Goal: Task Accomplishment & Management: Use online tool/utility

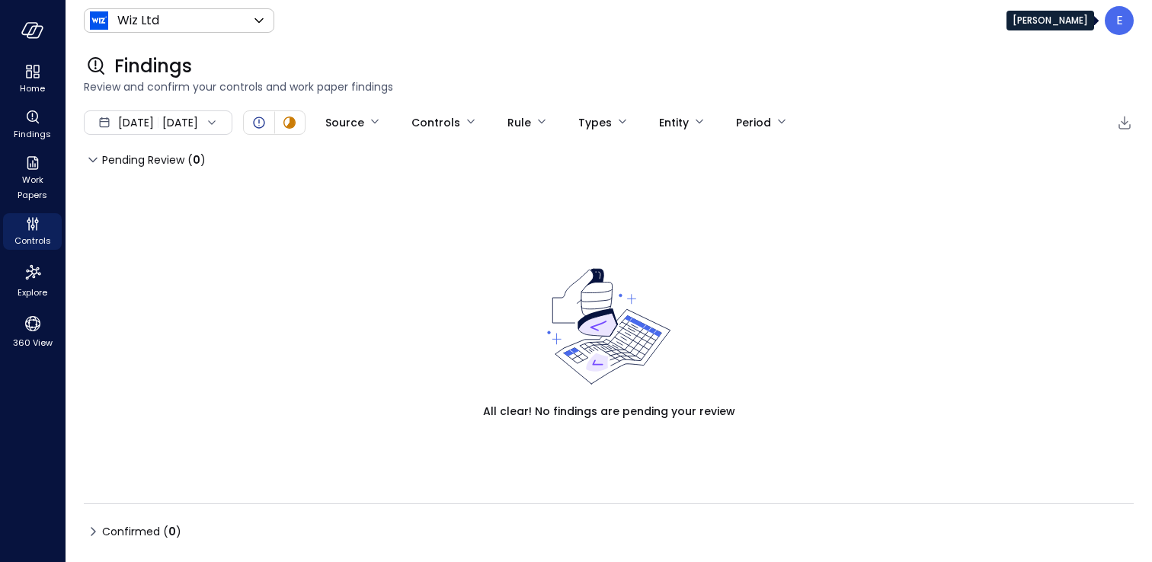
click at [1123, 14] on div "E" at bounding box center [1119, 20] width 29 height 29
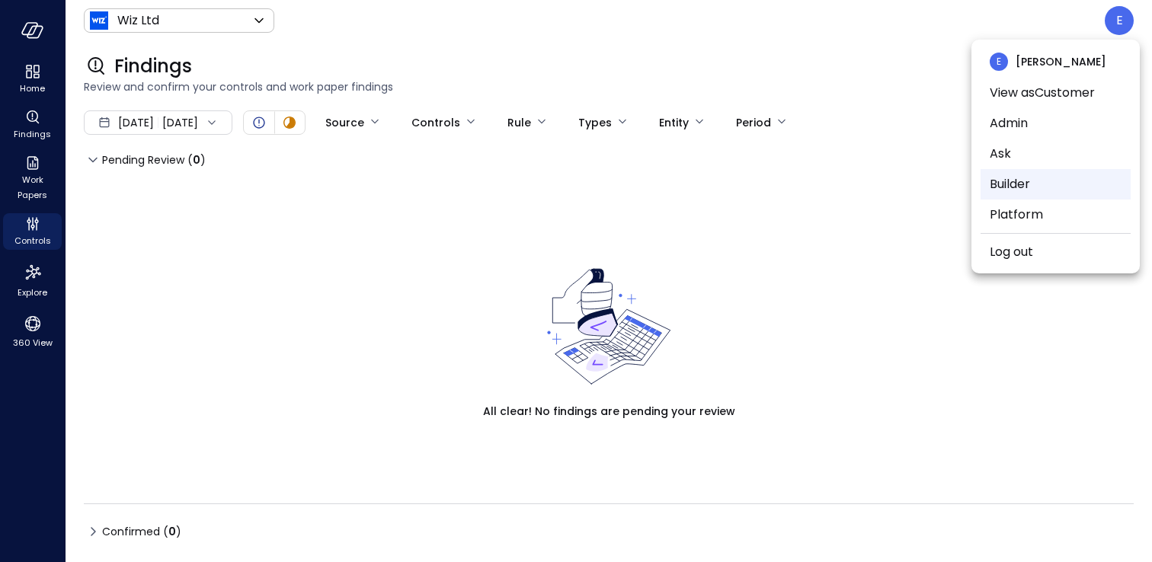
click at [1013, 187] on li "Builder" at bounding box center [1055, 184] width 150 height 30
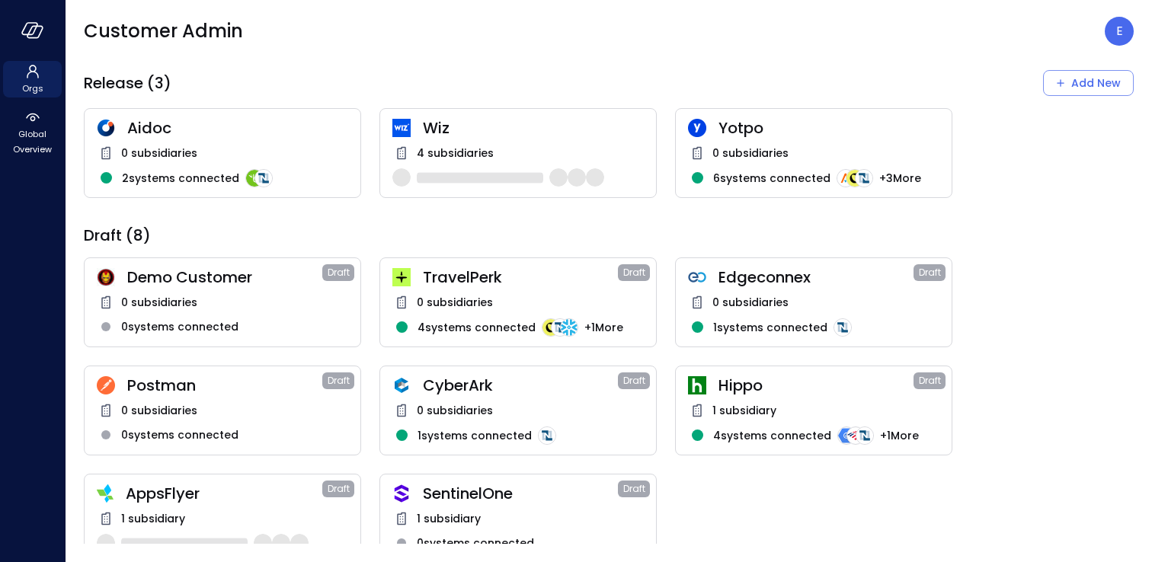
click at [260, 491] on span "AppsFlyer" at bounding box center [224, 494] width 197 height 20
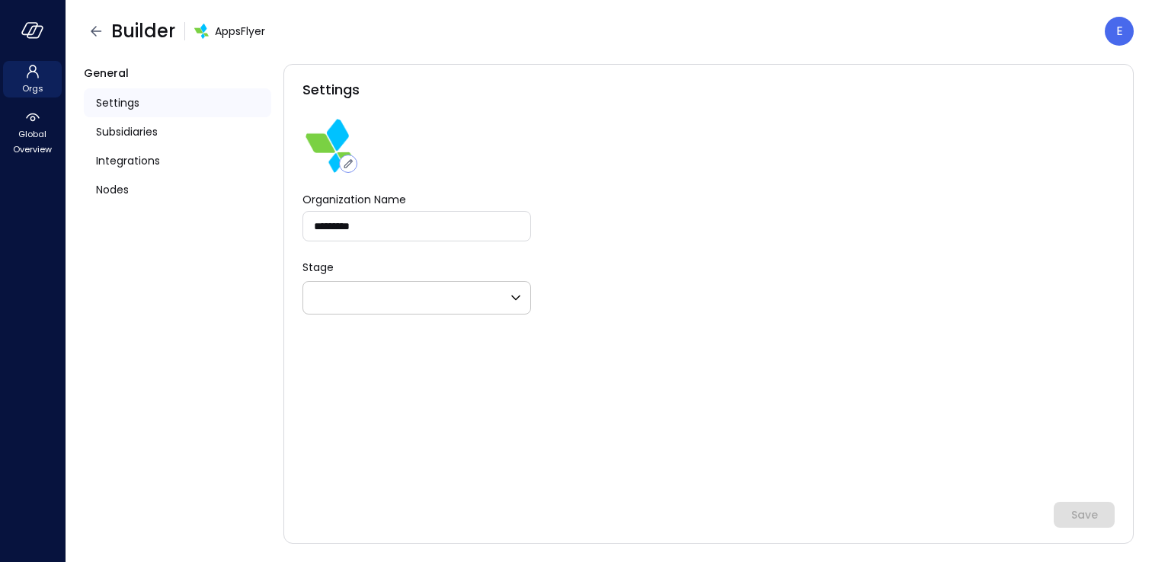
type input "*****"
click at [162, 167] on div "Integrations" at bounding box center [177, 160] width 187 height 29
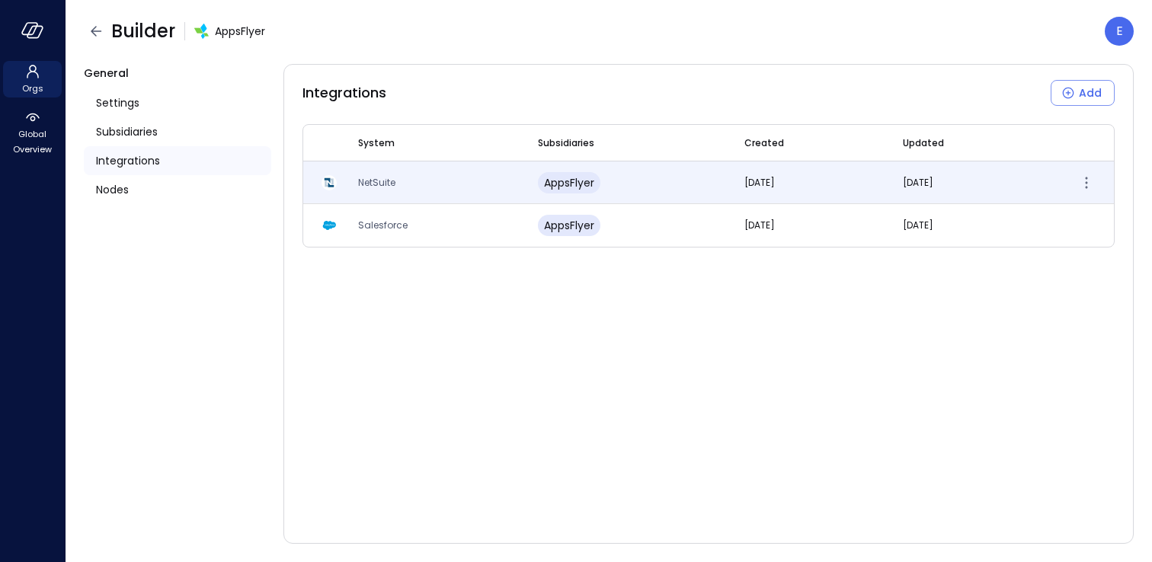
click at [376, 176] on span "NetSuite" at bounding box center [376, 182] width 37 height 13
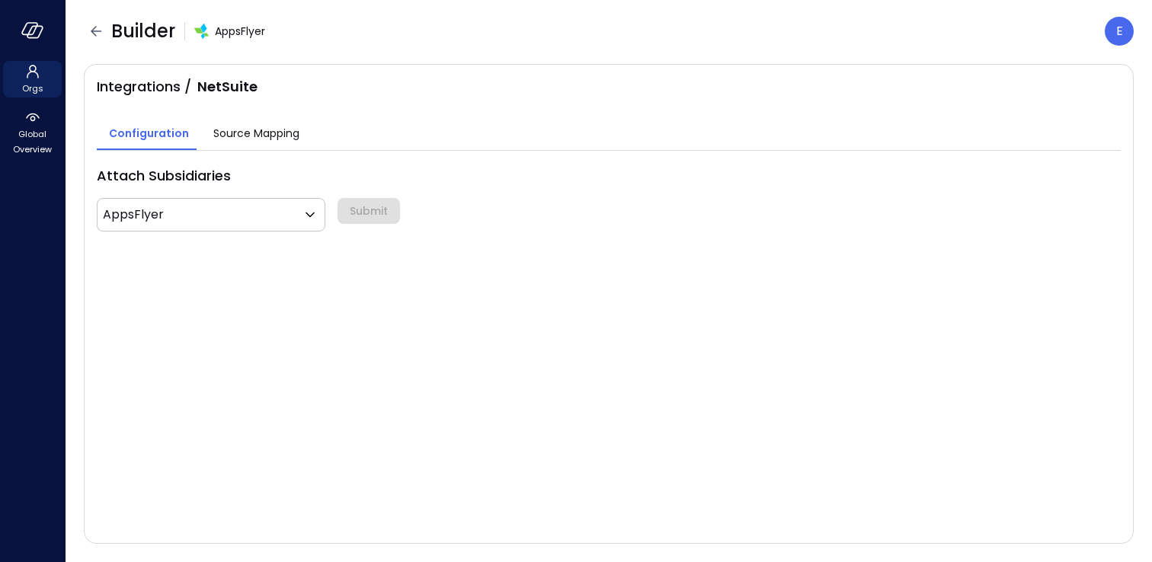
click at [270, 125] on span "Source Mapping" at bounding box center [256, 133] width 86 height 17
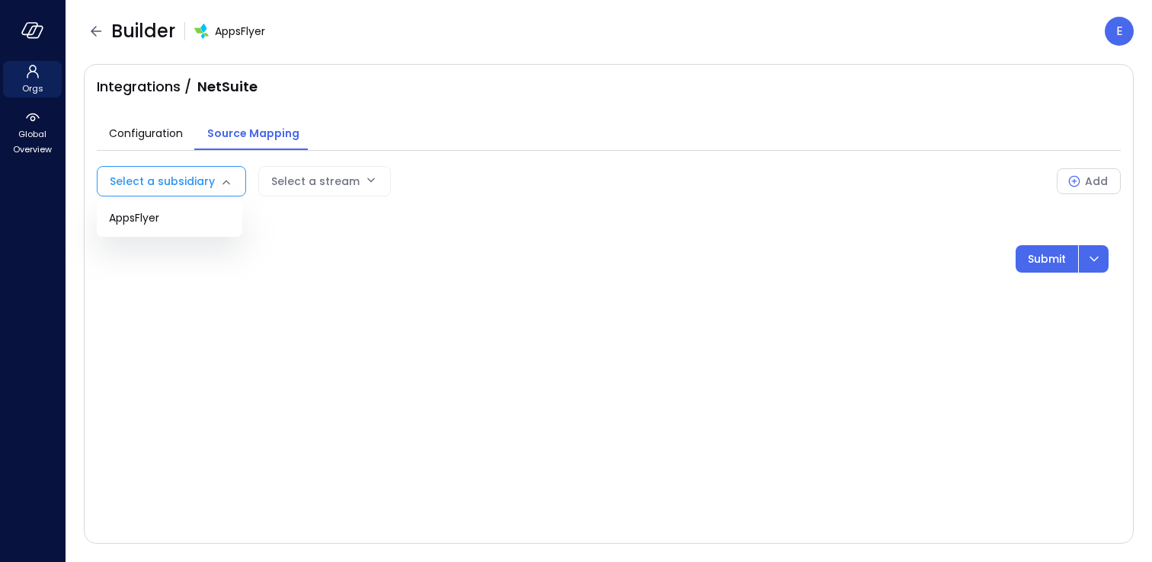
click at [176, 178] on body "Orgs Global Overview Builder AppsFlyer E Integrations / NetSuite Configuration …" at bounding box center [576, 281] width 1152 height 562
click at [168, 212] on span "AppsFlyer" at bounding box center [169, 218] width 121 height 16
type input "***"
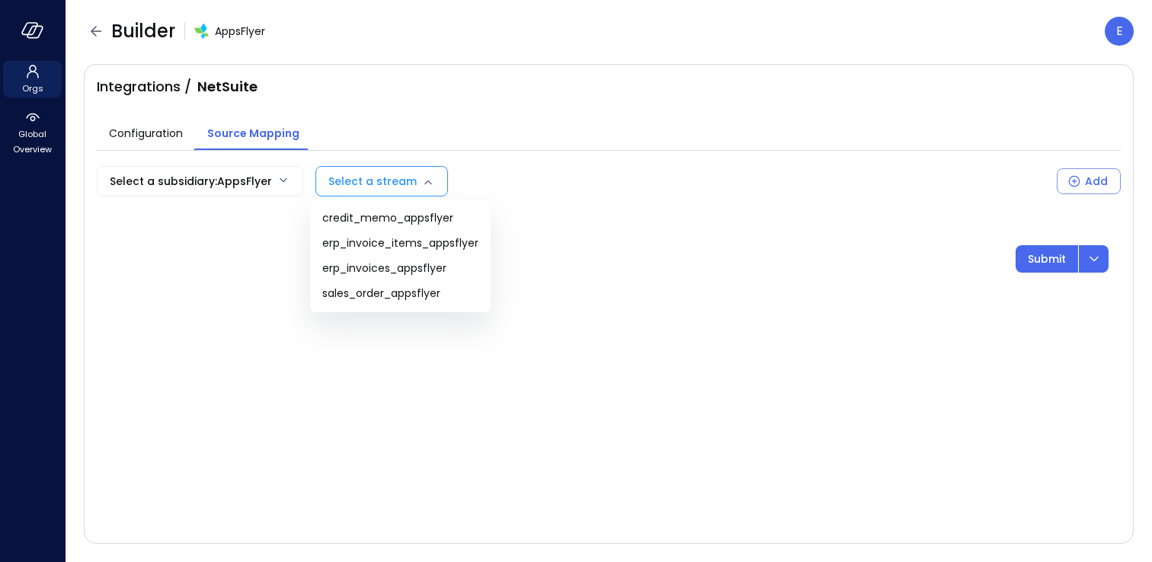
click at [397, 181] on body "Orgs Global Overview Builder AppsFlyer E Integrations / NetSuite Configuration …" at bounding box center [576, 281] width 1152 height 562
click at [401, 219] on span "credit_memo_appsflyer" at bounding box center [400, 218] width 156 height 16
type input "**********"
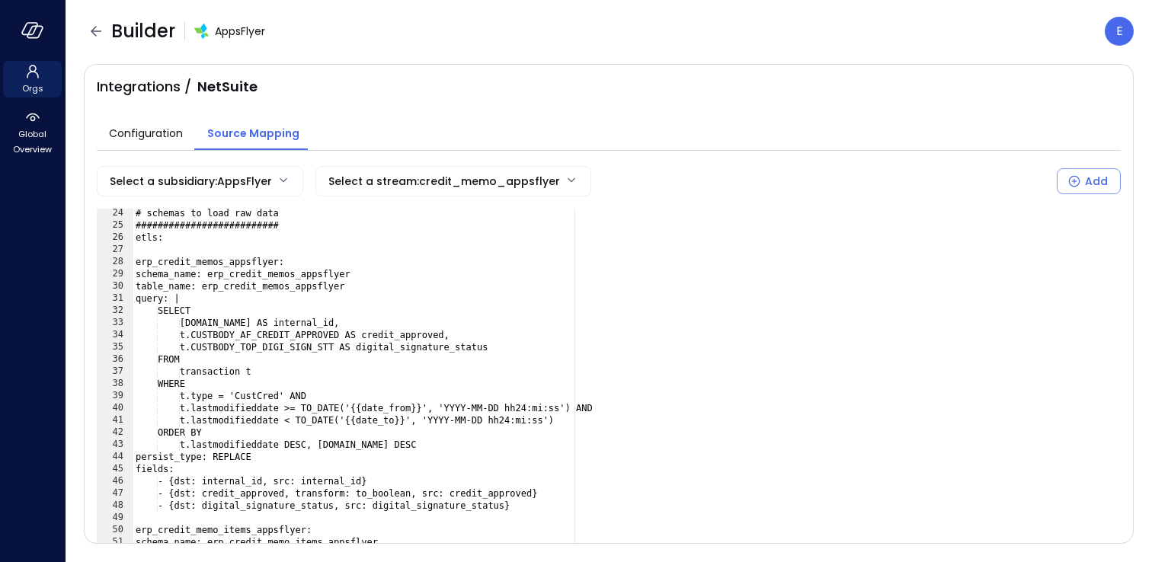
scroll to position [281, 0]
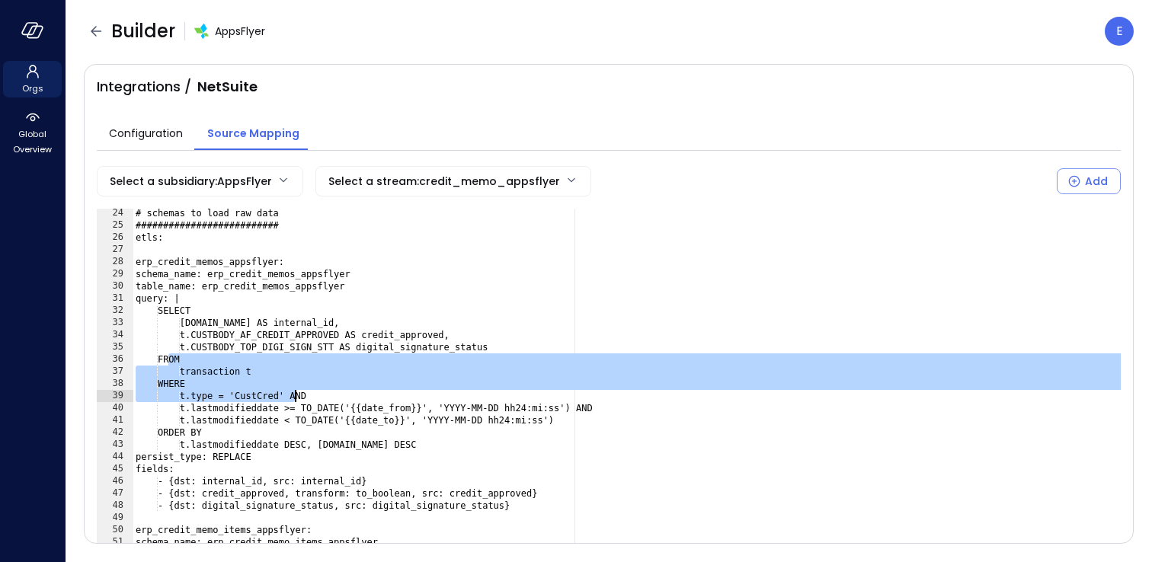
drag, startPoint x: 168, startPoint y: 358, endPoint x: 296, endPoint y: 392, distance: 132.5
click at [296, 392] on div "# schemas to load raw data ########################## etls: erp_credit_memos_ap…" at bounding box center [720, 409] width 1175 height 405
click at [486, 185] on body "**********" at bounding box center [576, 281] width 1152 height 562
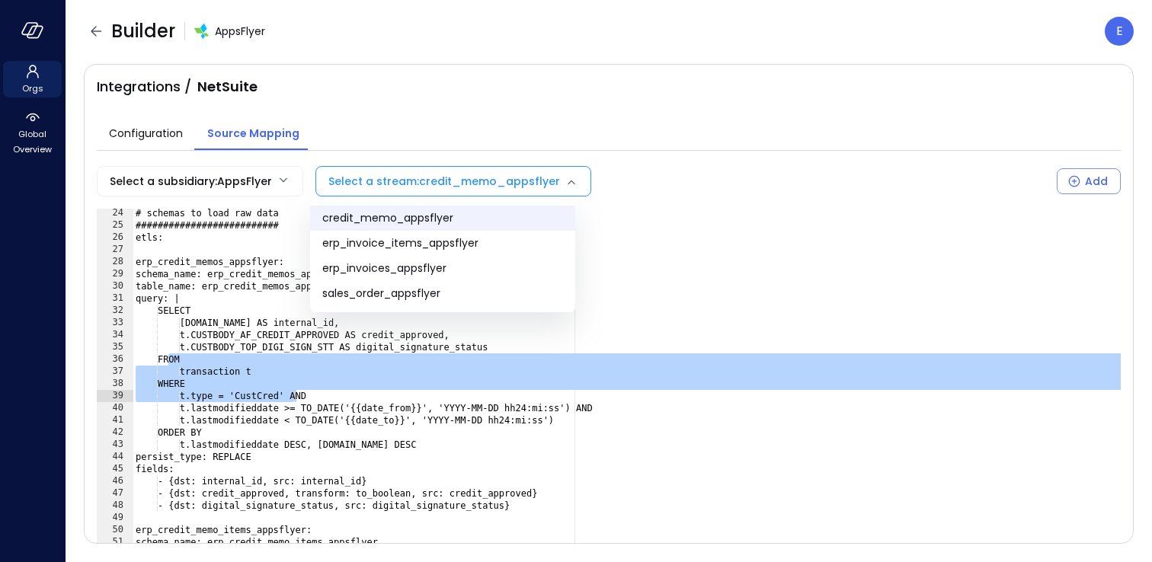
click at [486, 184] on div at bounding box center [576, 281] width 1152 height 562
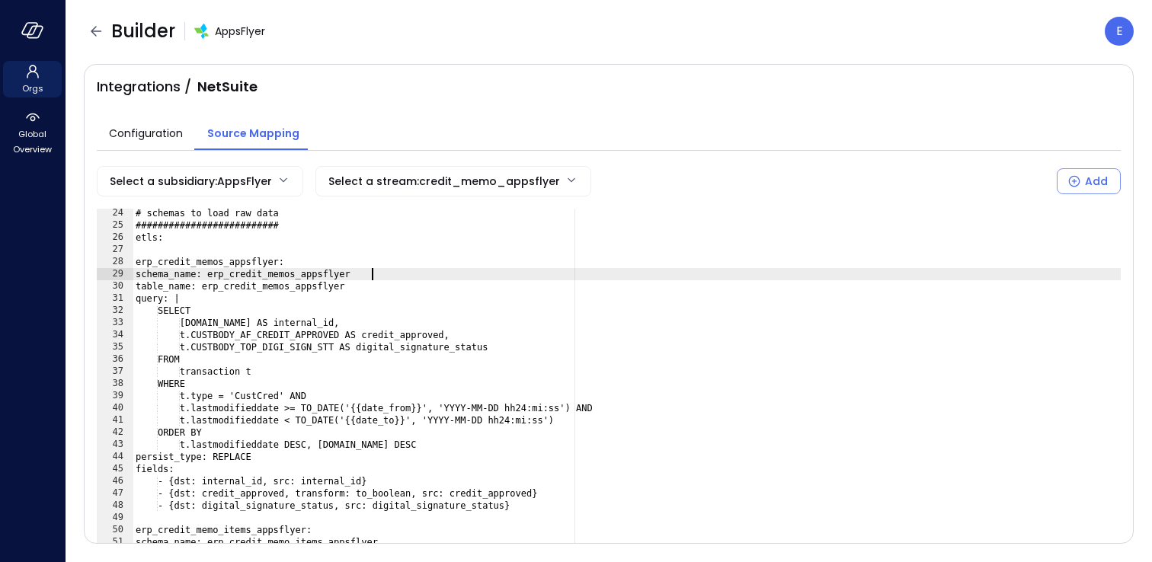
click at [408, 270] on div "# schemas to load raw data ########################## etls: erp_credit_memos_ap…" at bounding box center [720, 409] width 1175 height 405
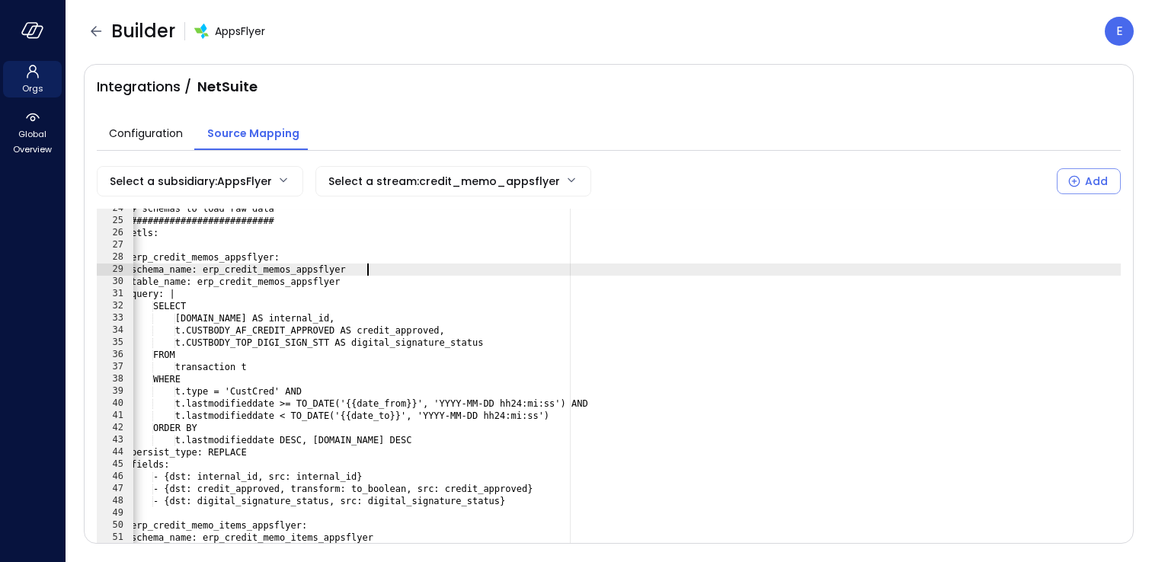
scroll to position [0, 0]
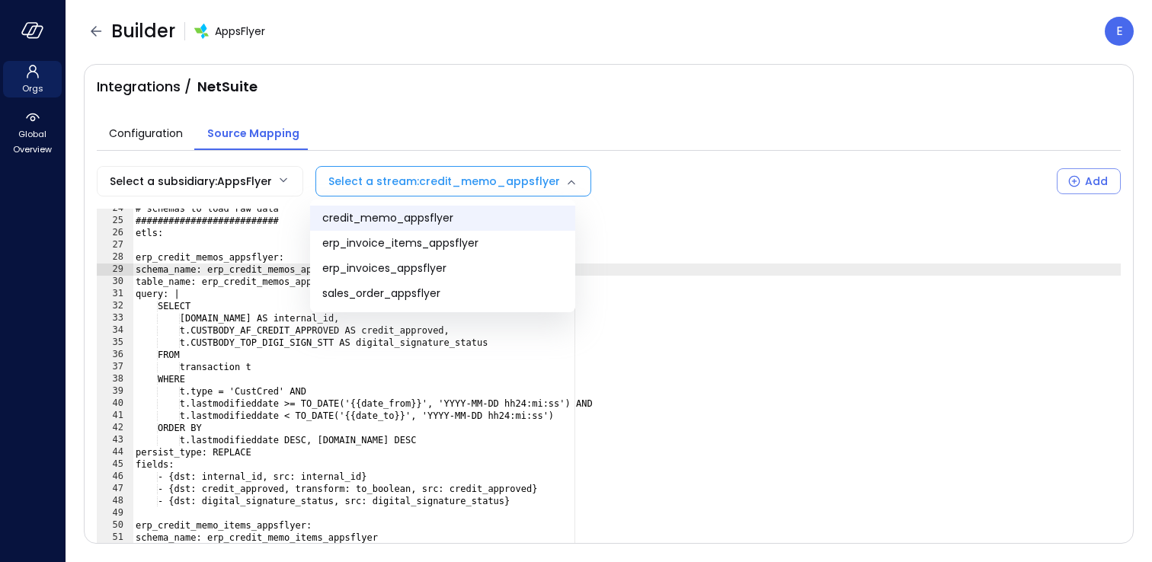
click at [555, 181] on body "**********" at bounding box center [576, 281] width 1152 height 562
click at [472, 98] on div at bounding box center [576, 281] width 1152 height 562
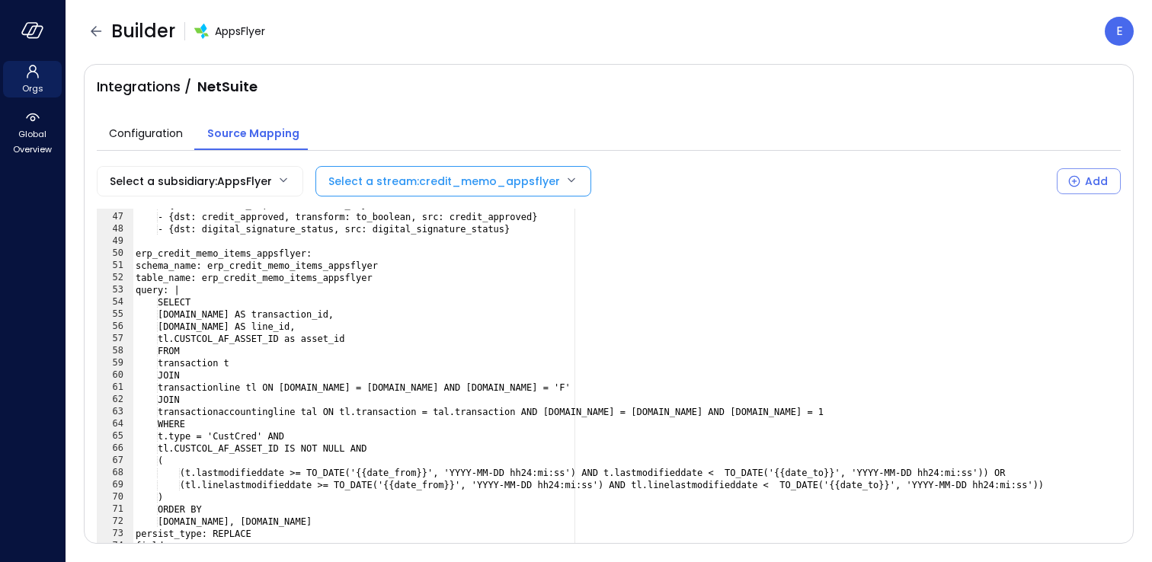
scroll to position [555, 0]
click at [383, 340] on div "- {dst: internal_id, src: internal_id} - {dst: credit_approved, transform: to_b…" at bounding box center [720, 404] width 1175 height 405
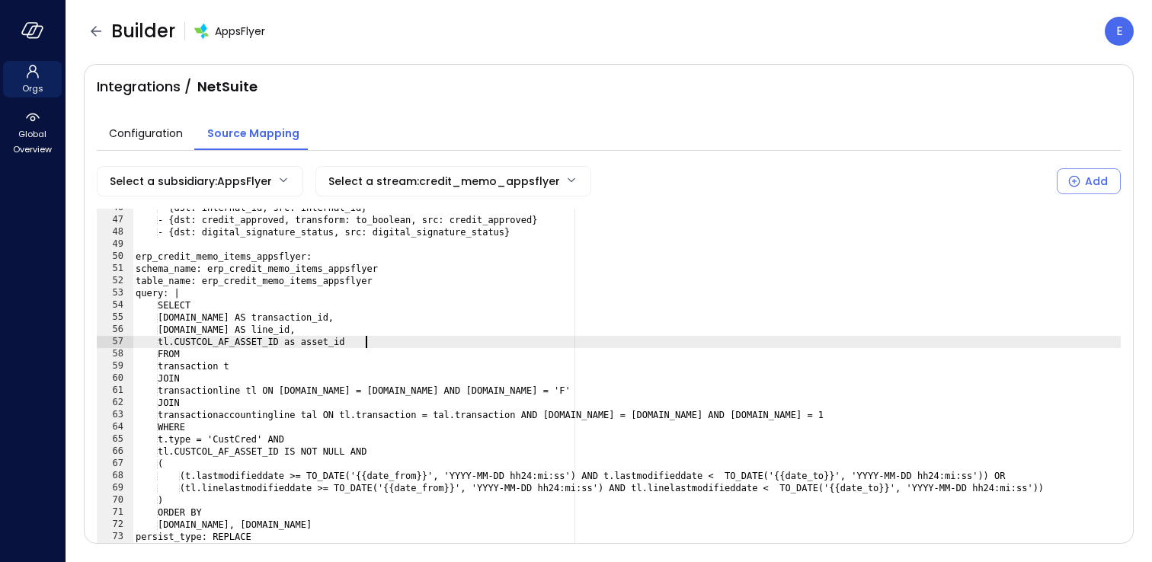
type textarea "**********"
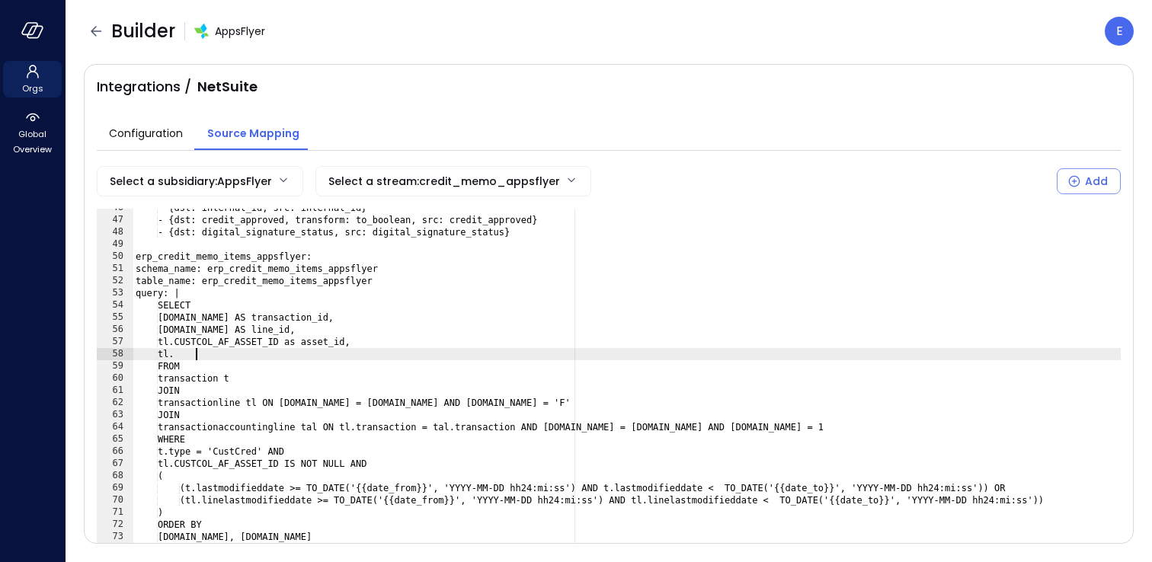
scroll to position [0, 4]
paste textarea "**********"
click at [341, 353] on div "- {dst: internal_id, src: internal_id} - {dst: credit_approved, transform: to_b…" at bounding box center [720, 404] width 1175 height 405
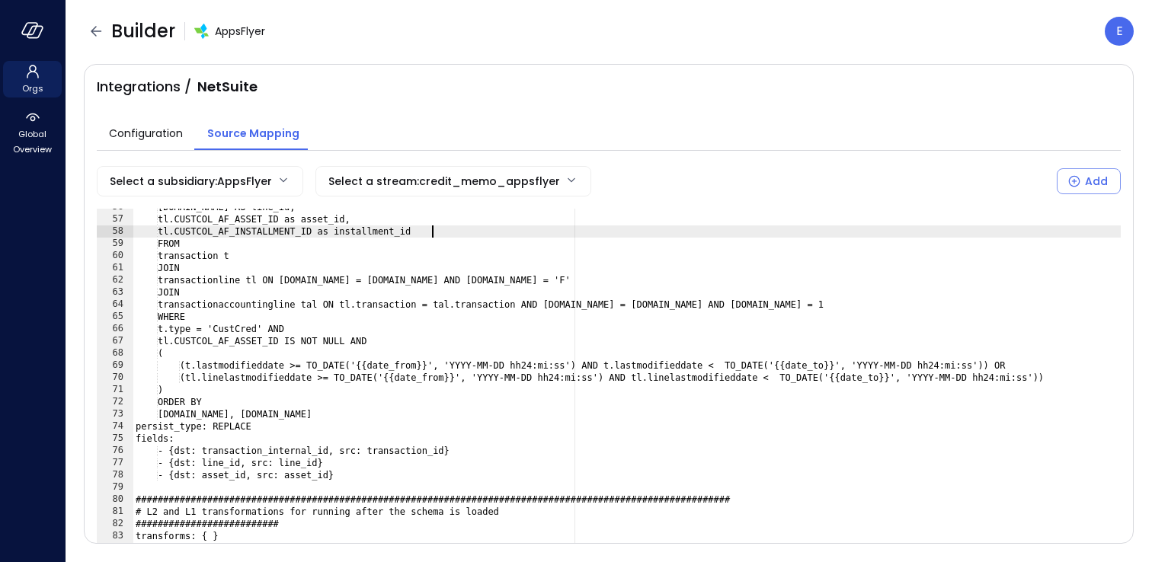
scroll to position [683, 0]
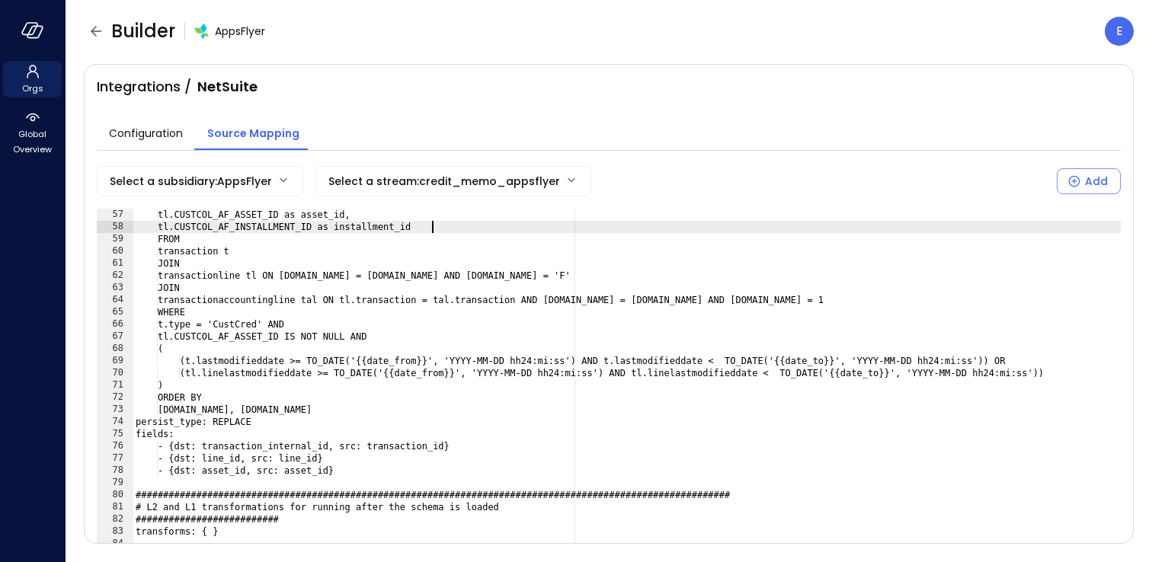
click at [373, 472] on div "[DOMAIN_NAME] AS line_id, tl.CUSTCOL_AF_ASSET_ID as asset_id, tl.CUSTCOL_AF_INS…" at bounding box center [720, 399] width 1175 height 405
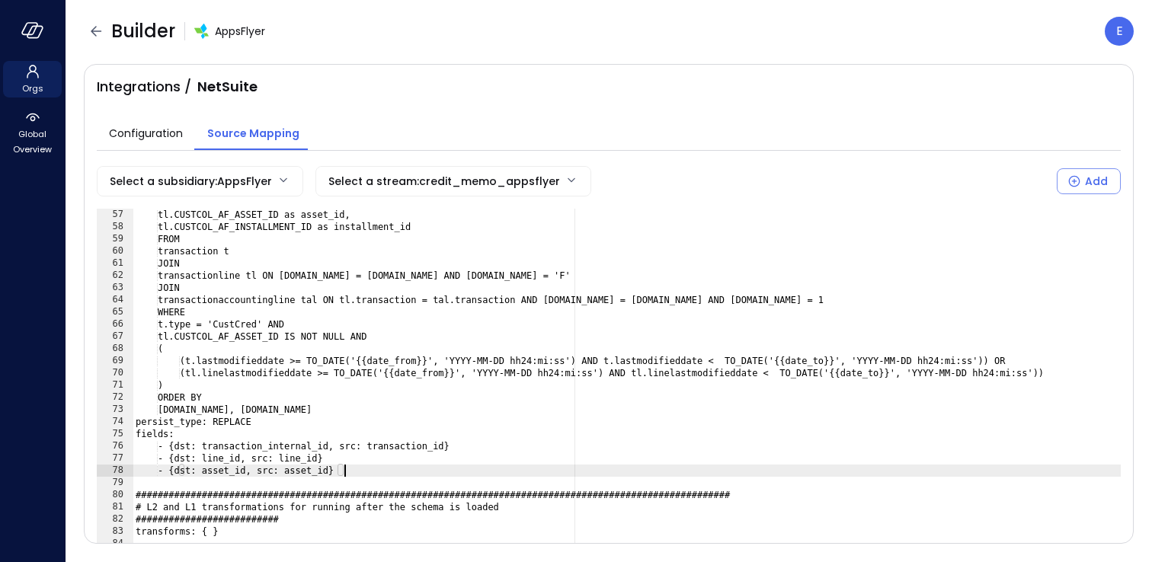
scroll to position [0, 17]
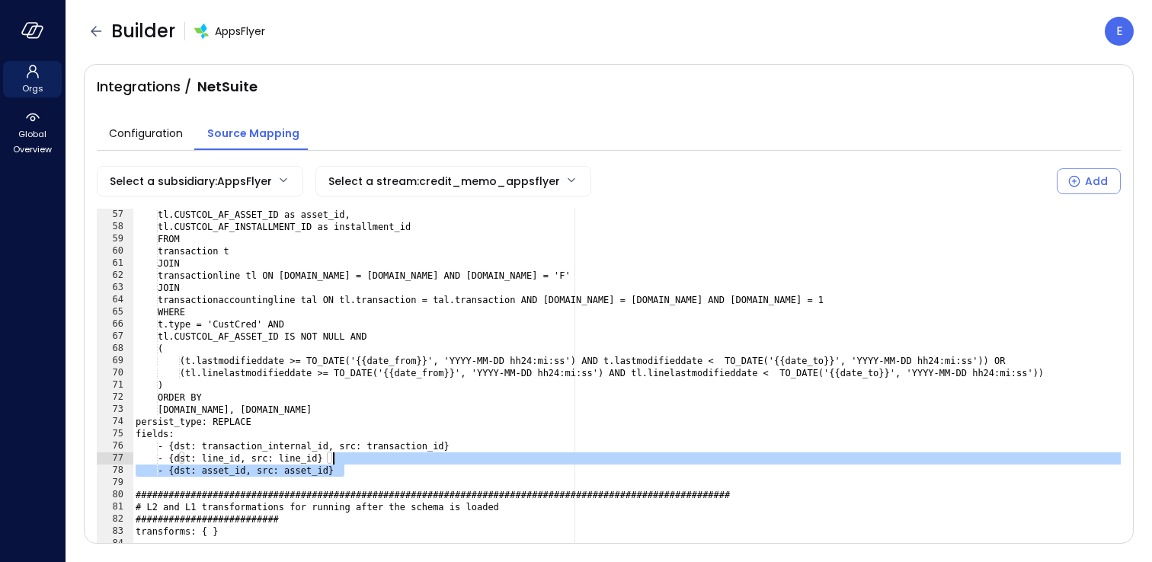
type textarea "**********"
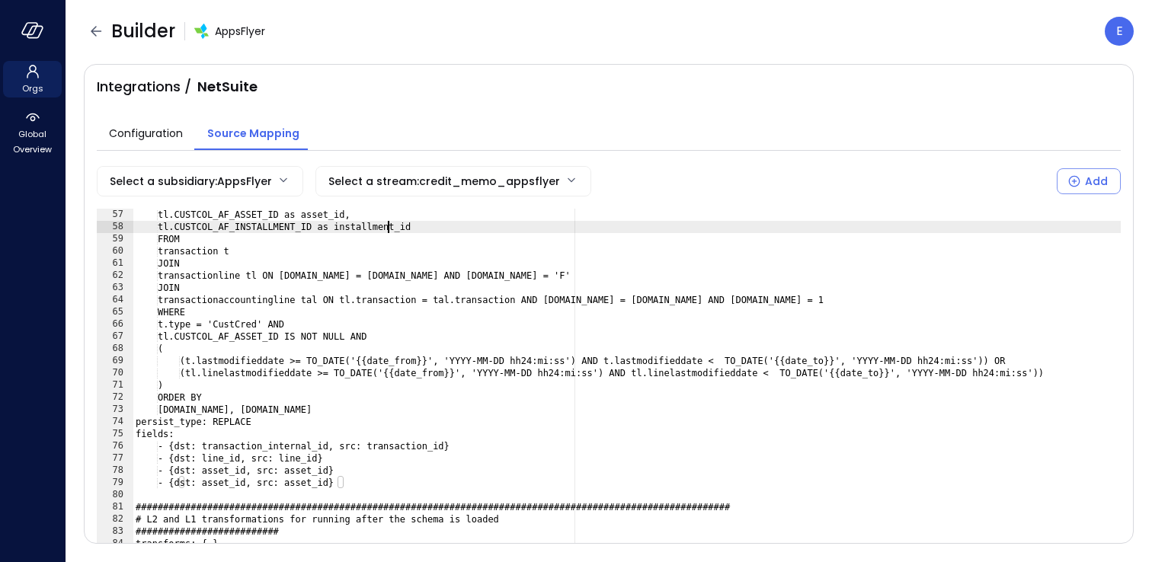
click at [387, 227] on div "[DOMAIN_NAME] AS line_id, tl.CUSTCOL_AF_ASSET_ID as asset_id, tl.CUSTCOL_AF_INS…" at bounding box center [720, 399] width 1175 height 405
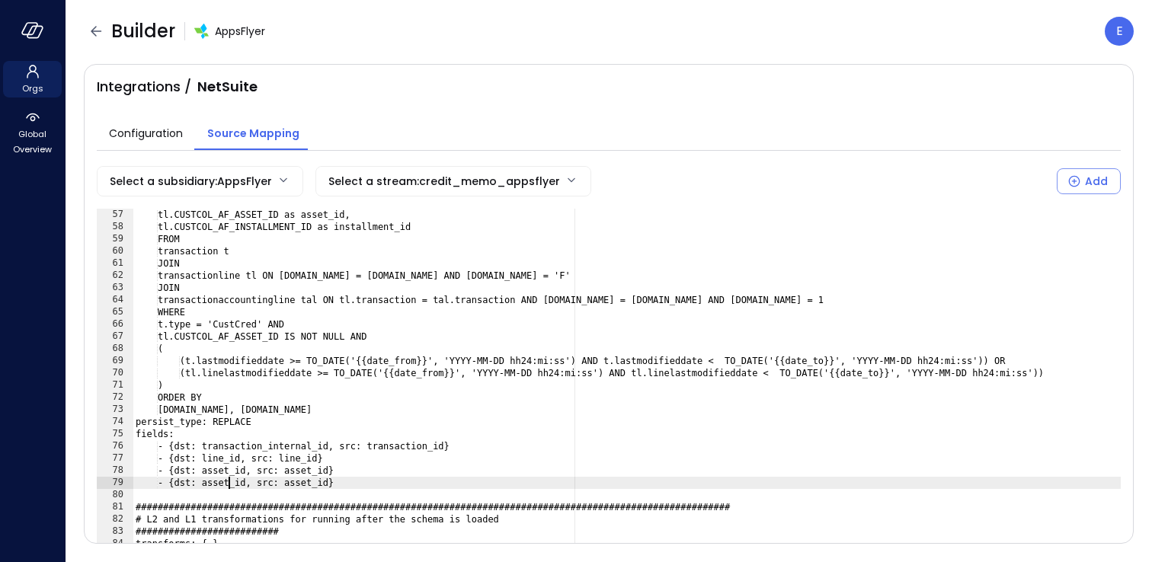
click at [228, 483] on div "[DOMAIN_NAME] AS line_id, tl.CUSTCOL_AF_ASSET_ID as asset_id, tl.CUSTCOL_AF_INS…" at bounding box center [720, 399] width 1175 height 405
paste textarea "******"
click at [343, 481] on div "[DOMAIN_NAME] AS line_id, tl.CUSTCOL_AF_ASSET_ID as asset_id, tl.CUSTCOL_AF_INS…" at bounding box center [720, 399] width 1175 height 405
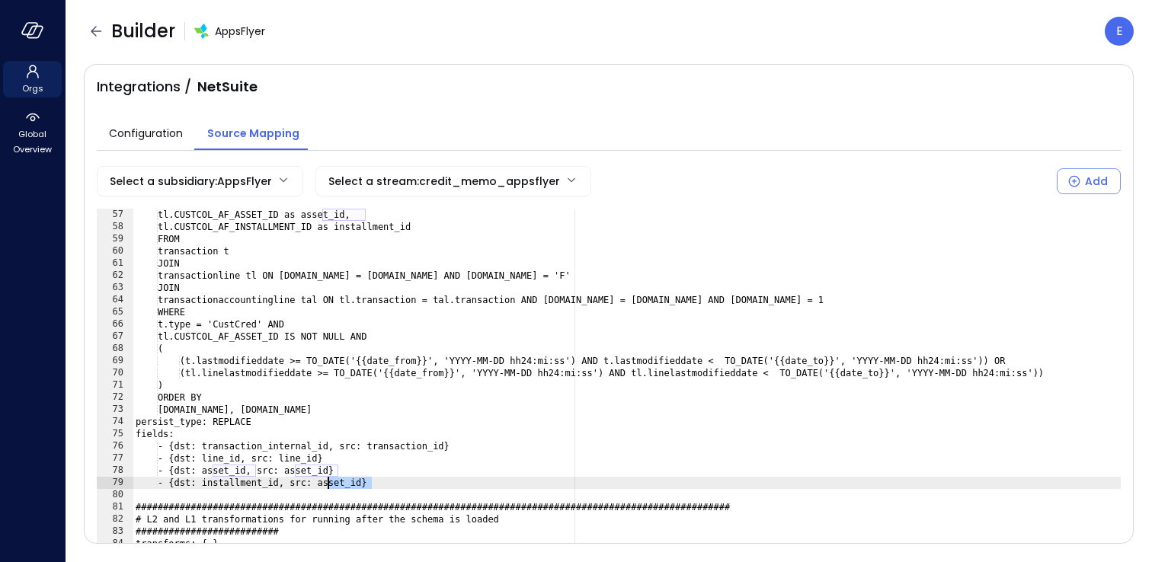
paste textarea "******"
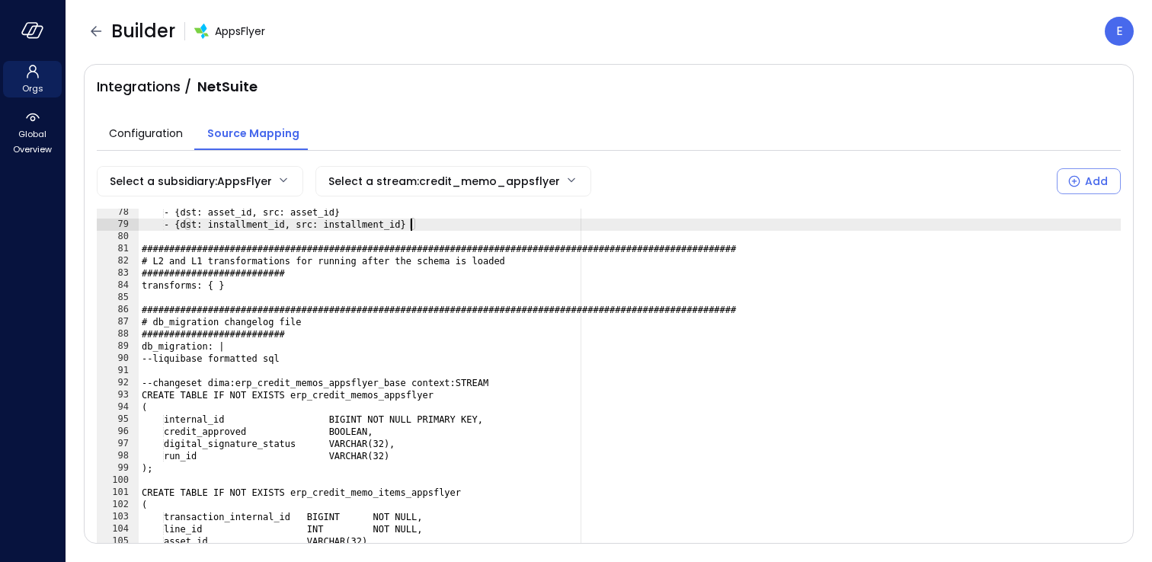
scroll to position [948, 0]
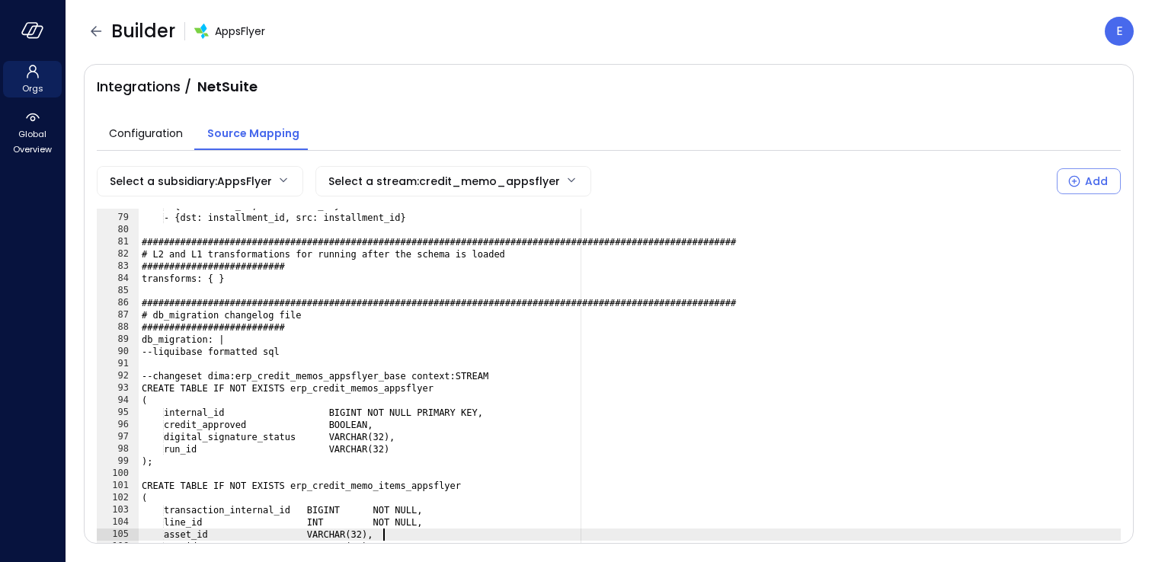
click at [425, 538] on div "- {dst: asset_id, src: asset_id} - {dst: installment_id, src: installment_id} #…" at bounding box center [726, 402] width 1175 height 405
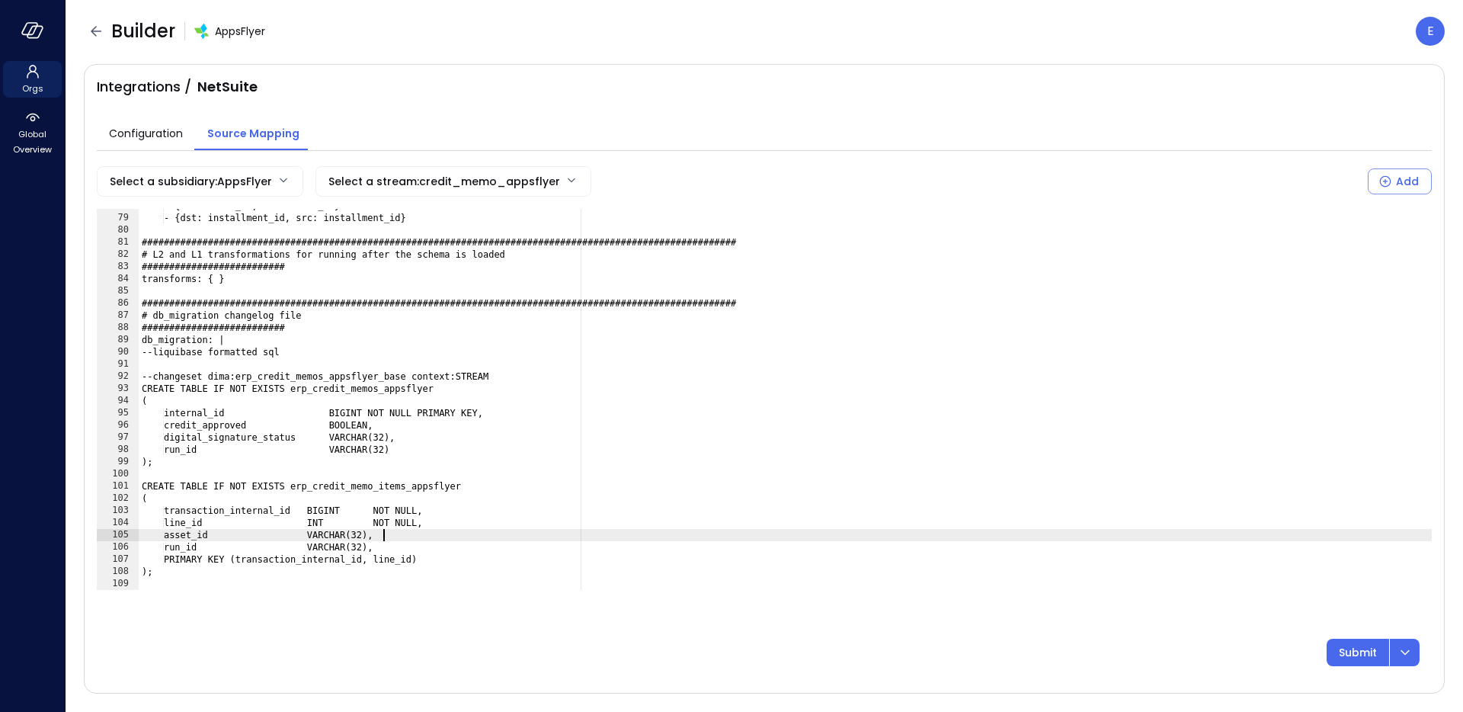
click at [238, 561] on div "- {dst: asset_id, src: asset_id} - {dst: installment_id, src: installment_id} #…" at bounding box center [785, 402] width 1293 height 405
type textarea "**"
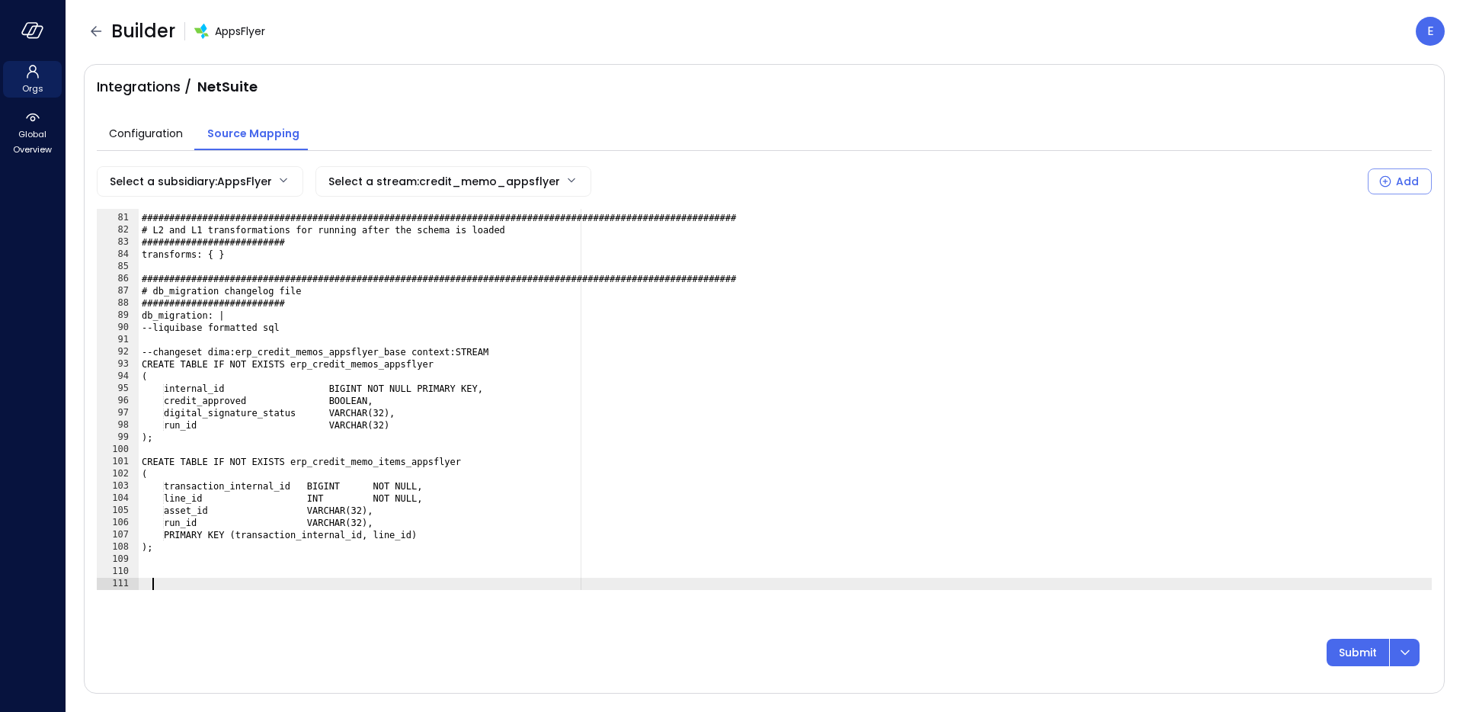
scroll to position [972, 0]
paste textarea "Cursor at row 111"
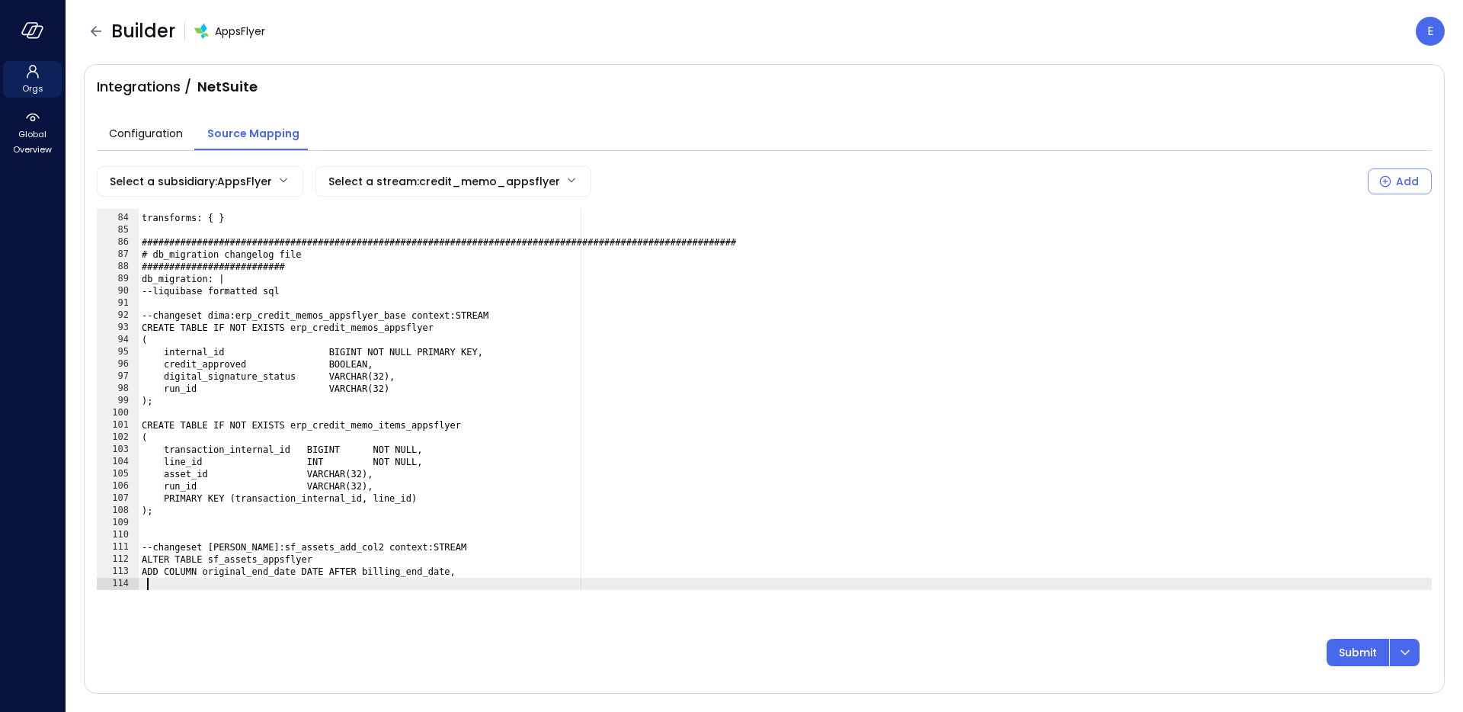
scroll to position [1009, 0]
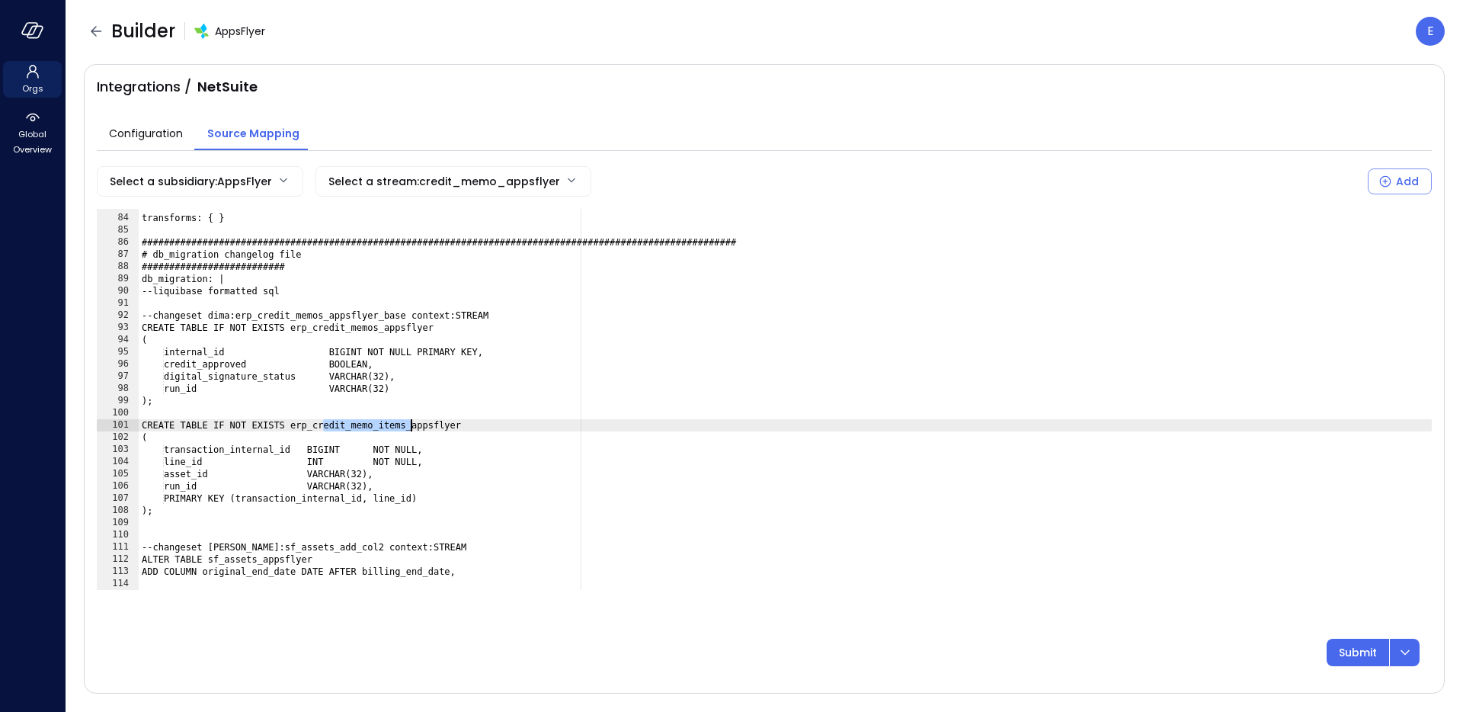
drag, startPoint x: 324, startPoint y: 425, endPoint x: 412, endPoint y: 427, distance: 88.4
click at [412, 427] on div "########################## transforms: { } ####################################…" at bounding box center [785, 402] width 1293 height 405
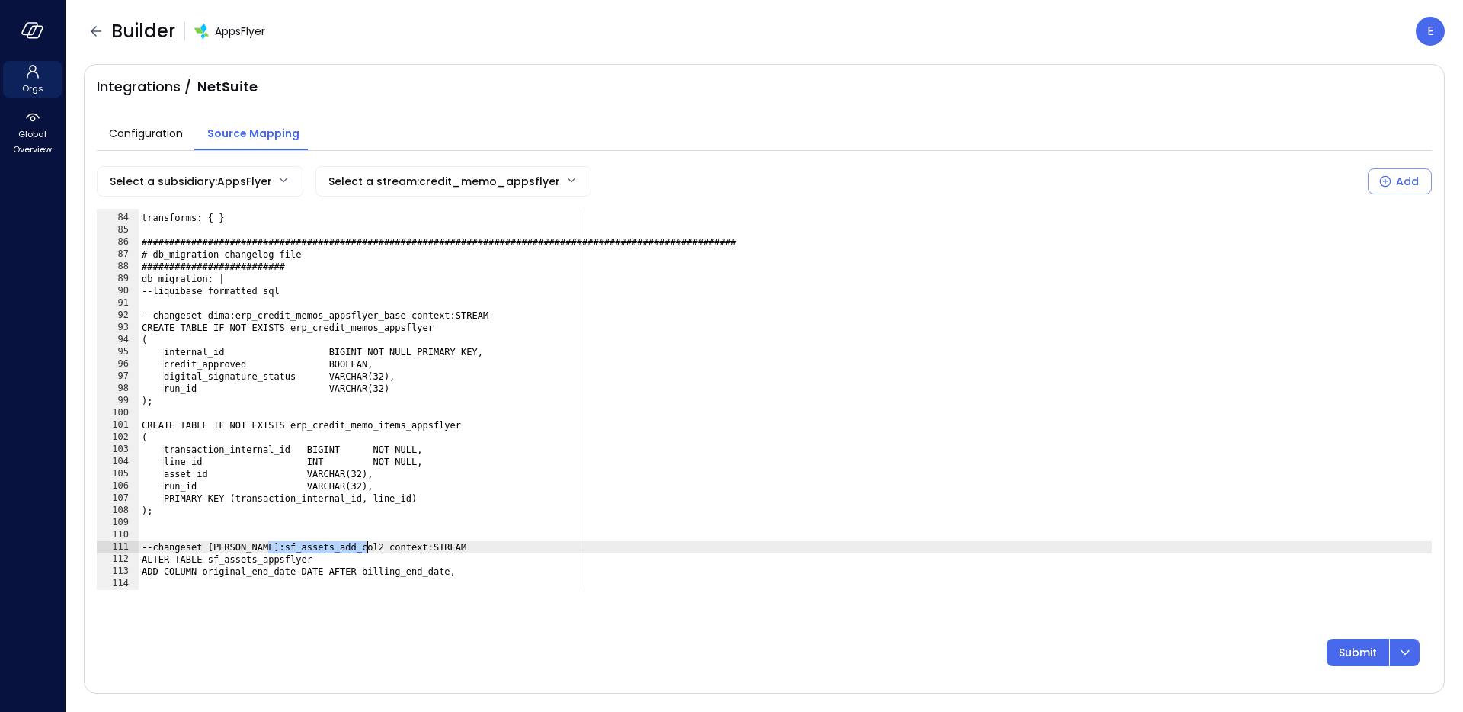
drag, startPoint x: 267, startPoint y: 545, endPoint x: 366, endPoint y: 547, distance: 98.3
click at [366, 547] on div "########################## transforms: { } ####################################…" at bounding box center [785, 402] width 1293 height 405
paste textarea "Cursor at row 111"
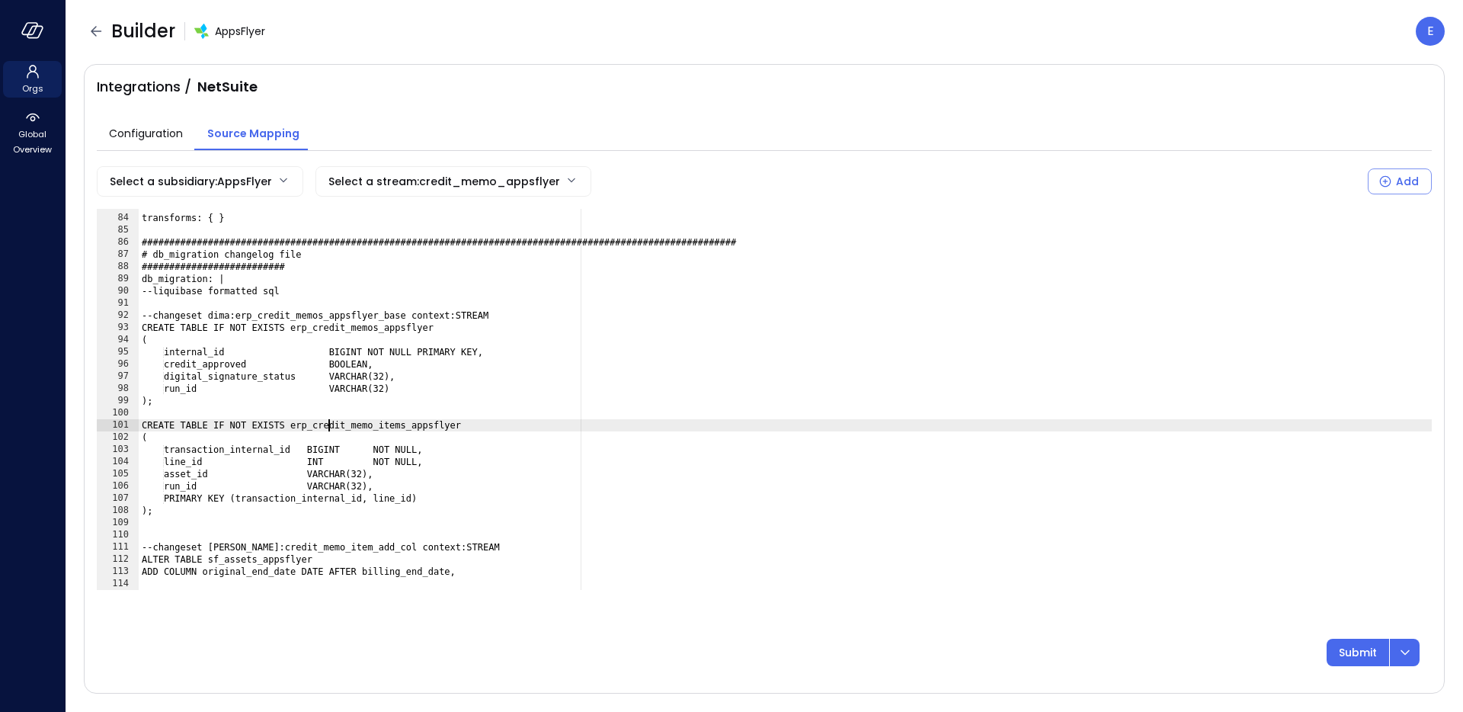
click at [326, 424] on div "########################## transforms: { } ####################################…" at bounding box center [785, 402] width 1293 height 405
drag, startPoint x: 299, startPoint y: 424, endPoint x: 469, endPoint y: 429, distance: 169.2
click at [469, 429] on div "########################## transforms: { } ####################################…" at bounding box center [785, 402] width 1293 height 405
drag, startPoint x: 219, startPoint y: 560, endPoint x: 321, endPoint y: 560, distance: 102.1
click at [322, 560] on div "########################## transforms: { } ####################################…" at bounding box center [785, 402] width 1293 height 405
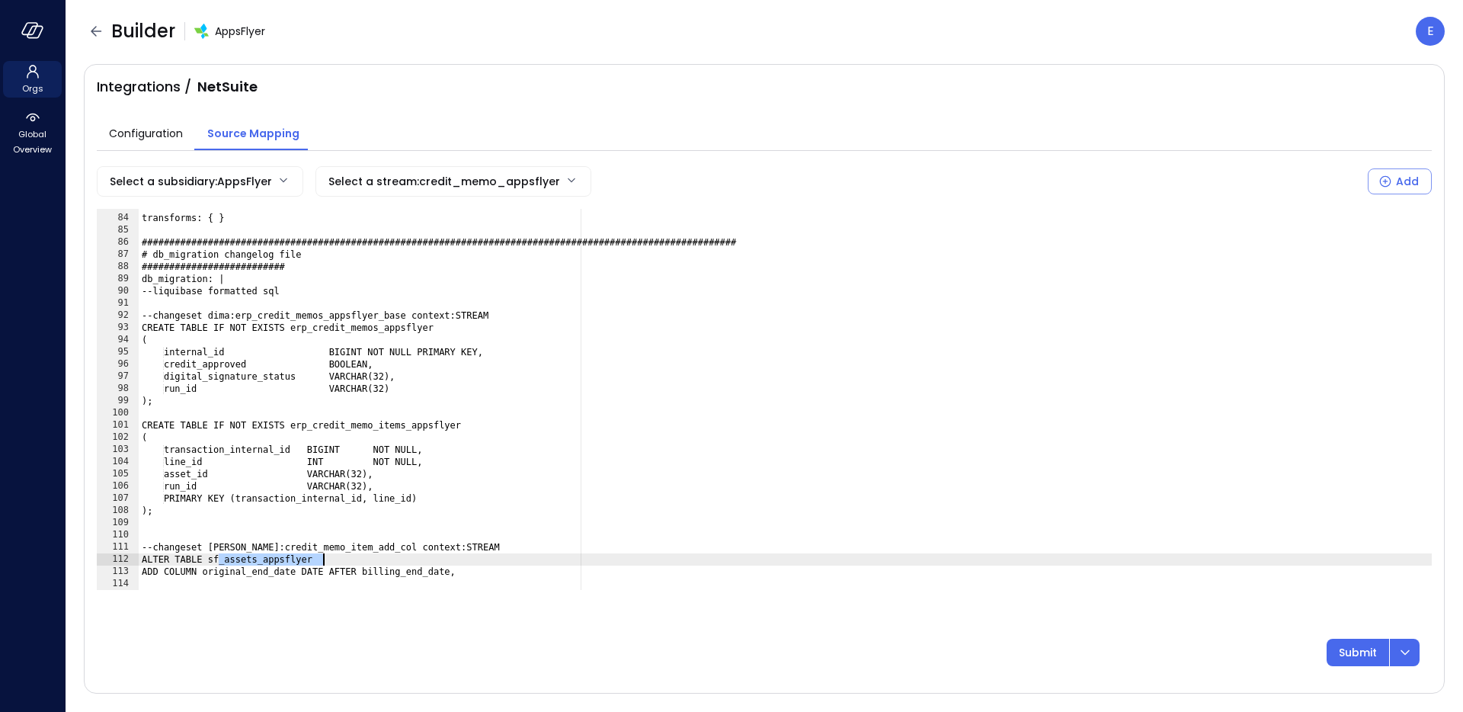
scroll to position [0, 14]
paste textarea "**********"
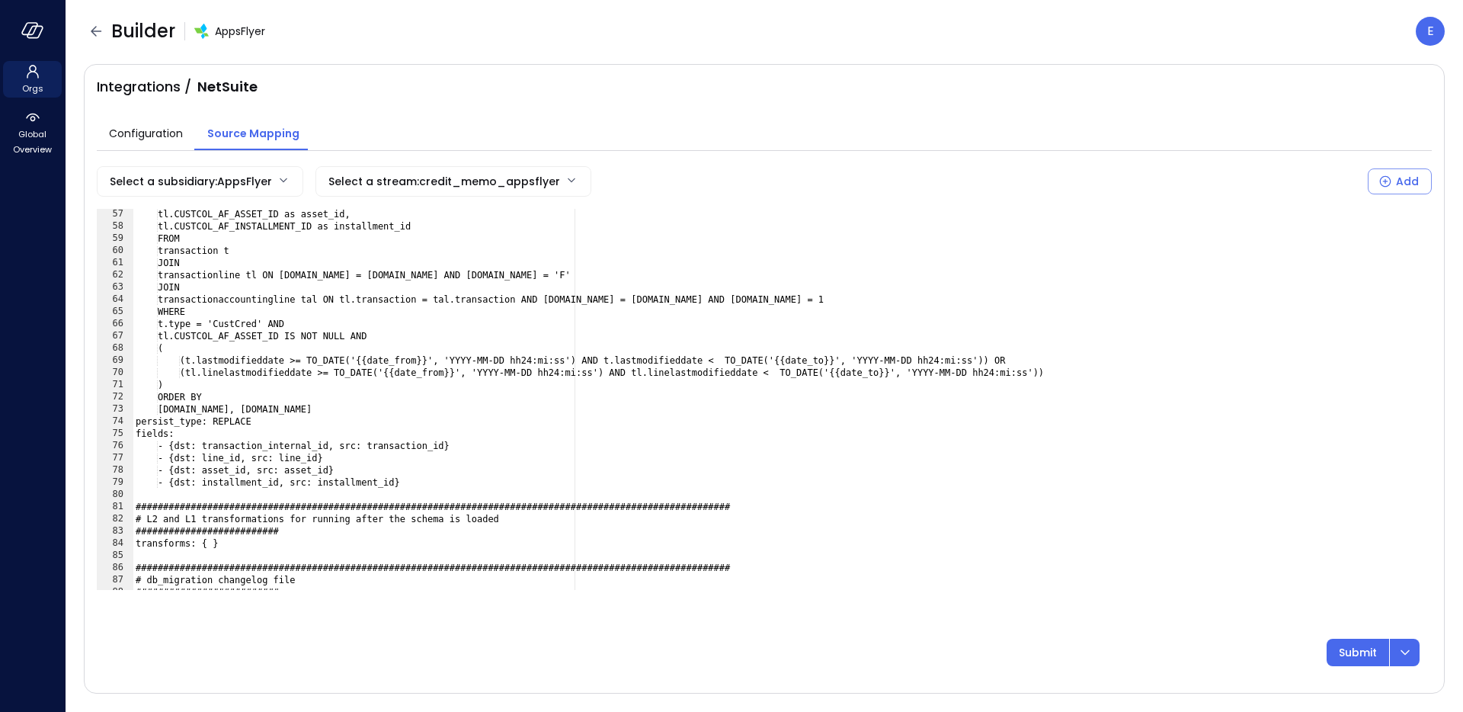
scroll to position [680, 0]
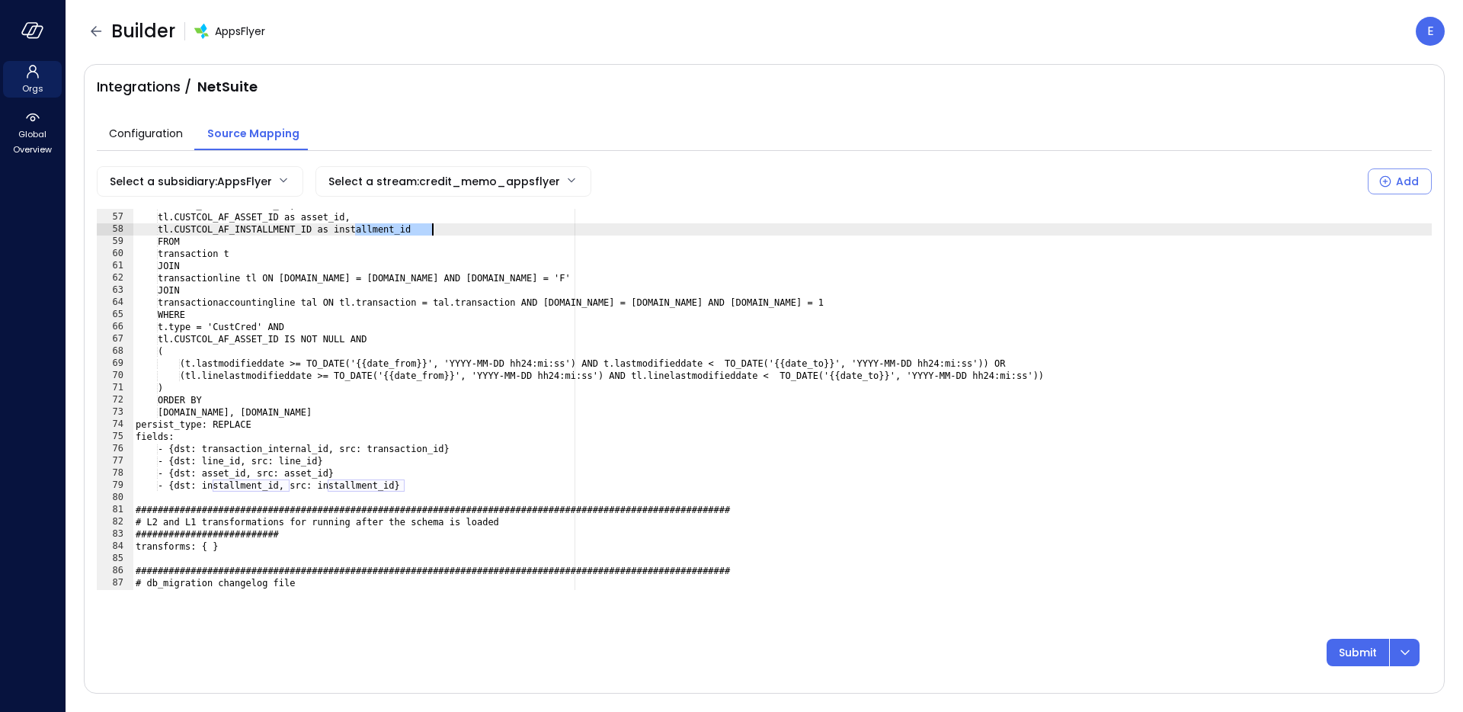
drag, startPoint x: 356, startPoint y: 229, endPoint x: 427, endPoint y: 229, distance: 70.9
click at [427, 229] on div "[DOMAIN_NAME] AS line_id, tl.CUSTCOL_AF_ASSET_ID as asset_id, tl.CUSTCOL_AF_INS…" at bounding box center [782, 401] width 1299 height 405
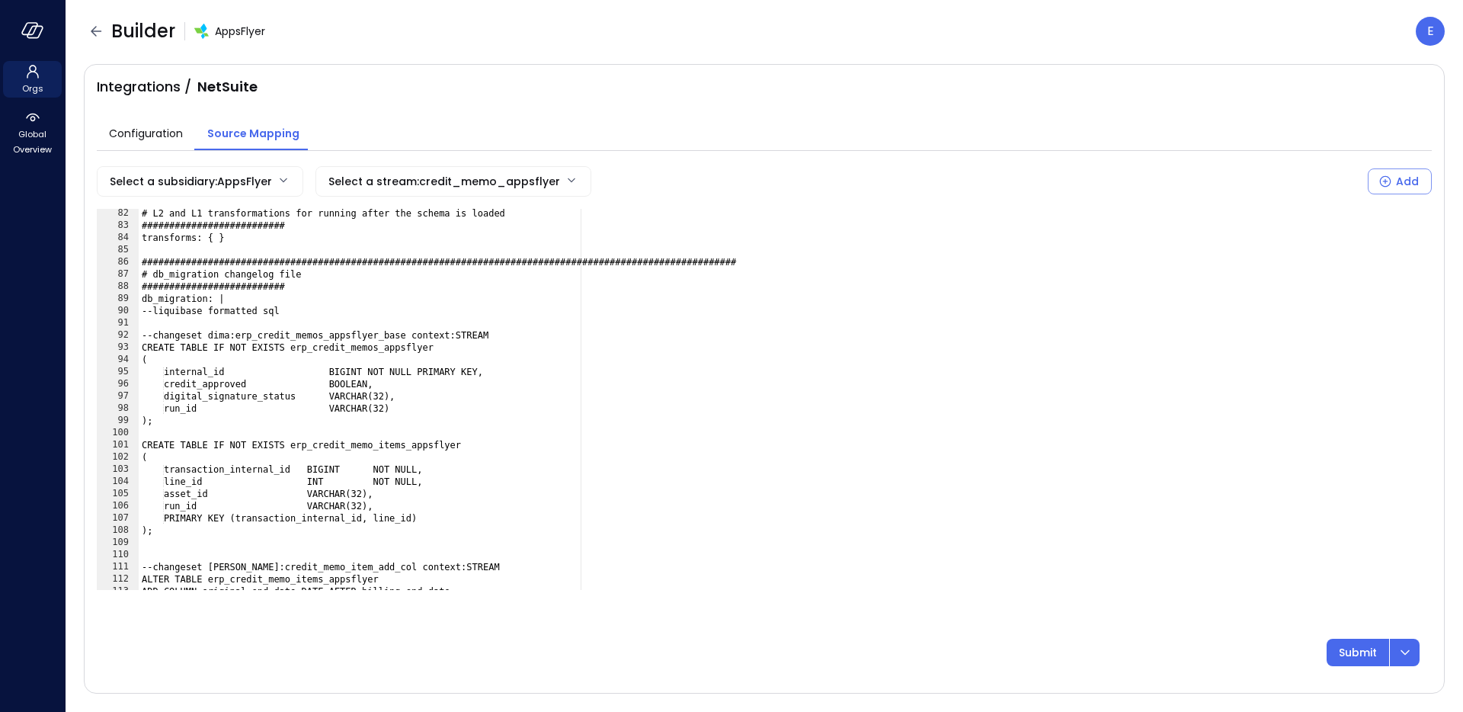
scroll to position [1021, 0]
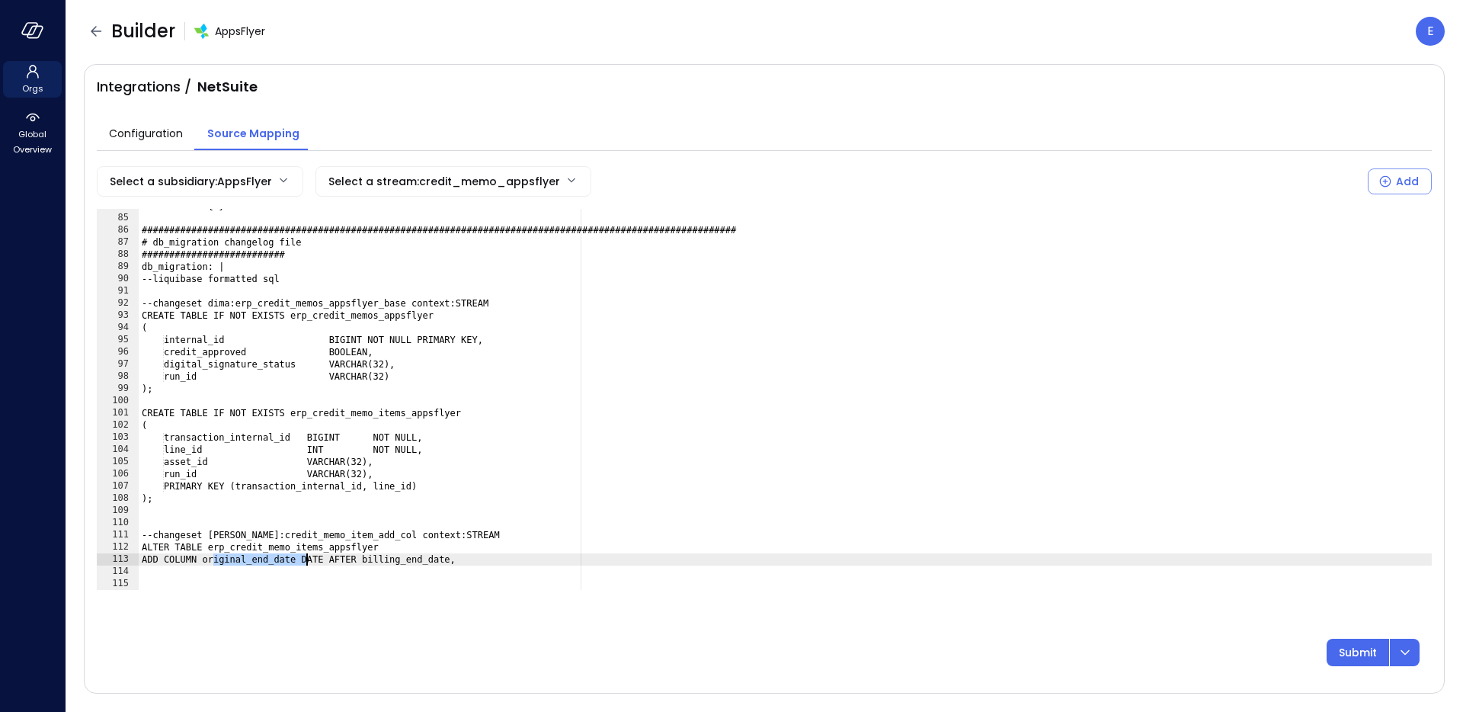
drag, startPoint x: 214, startPoint y: 561, endPoint x: 305, endPoint y: 560, distance: 90.7
click at [305, 560] on div "transforms: { } ###############################################################…" at bounding box center [785, 402] width 1293 height 405
paste textarea "Cursor at row 113"
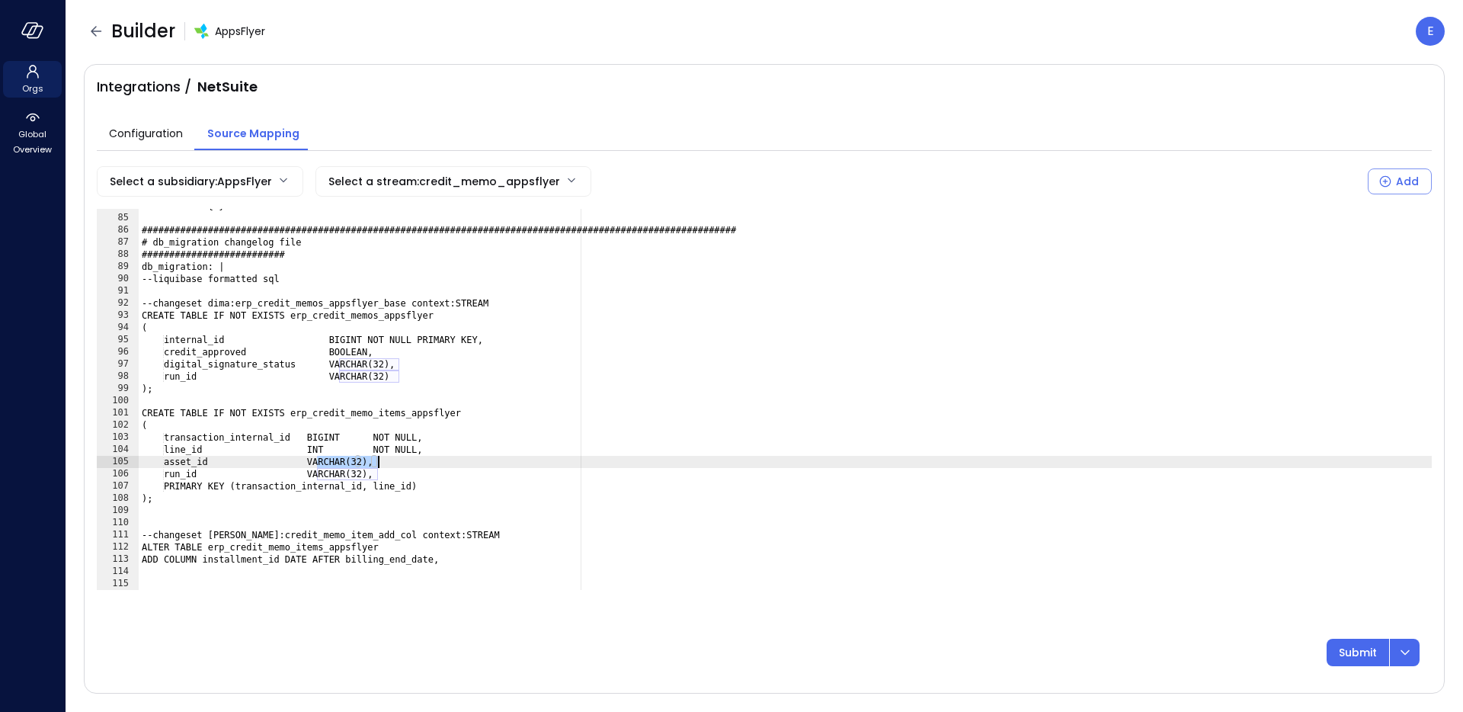
drag, startPoint x: 317, startPoint y: 460, endPoint x: 376, endPoint y: 460, distance: 59.4
click at [376, 460] on div "transforms: { } ###############################################################…" at bounding box center [785, 402] width 1293 height 405
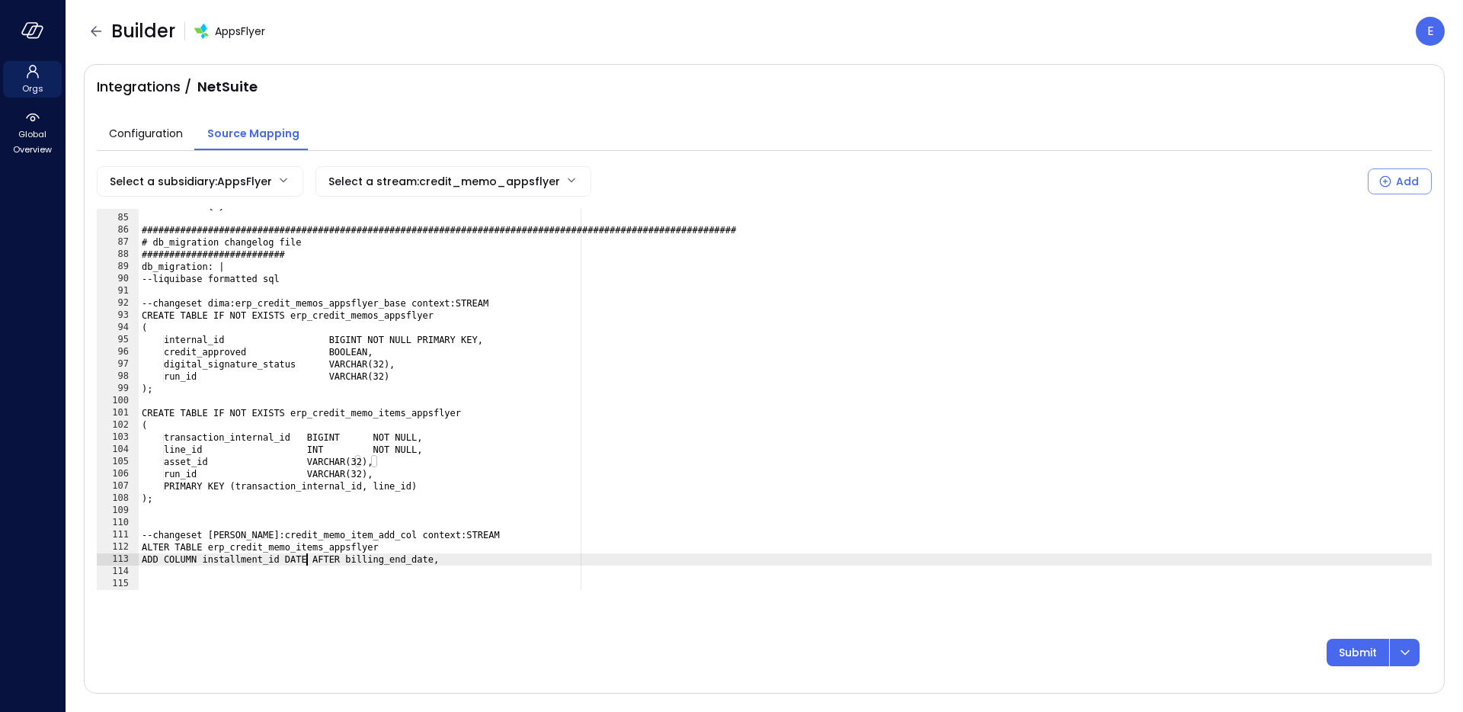
click at [304, 561] on div "transforms: { } ###############################################################…" at bounding box center [785, 402] width 1293 height 405
paste textarea "*******"
click at [183, 462] on div "transforms: { } ###############################################################…" at bounding box center [785, 402] width 1293 height 405
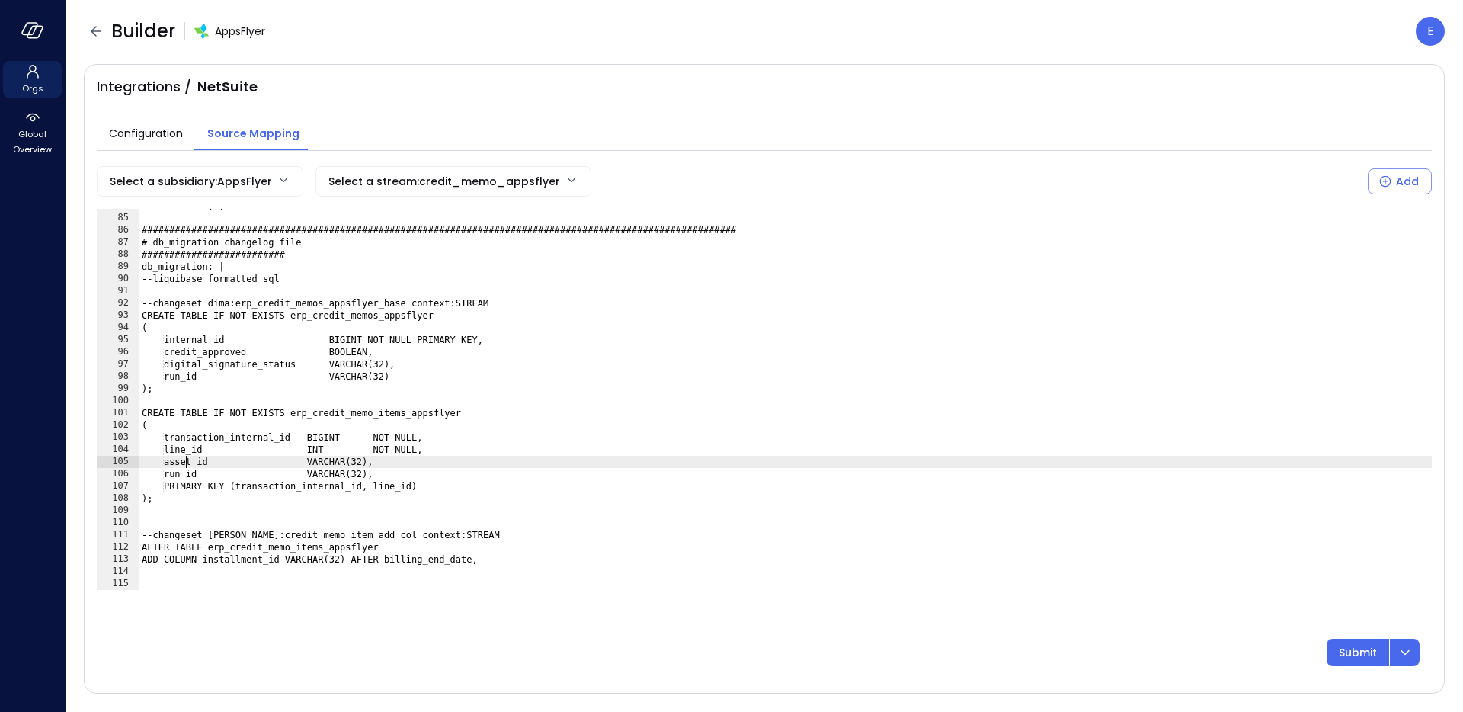
click at [183, 462] on div "transforms: { } ###############################################################…" at bounding box center [785, 402] width 1293 height 405
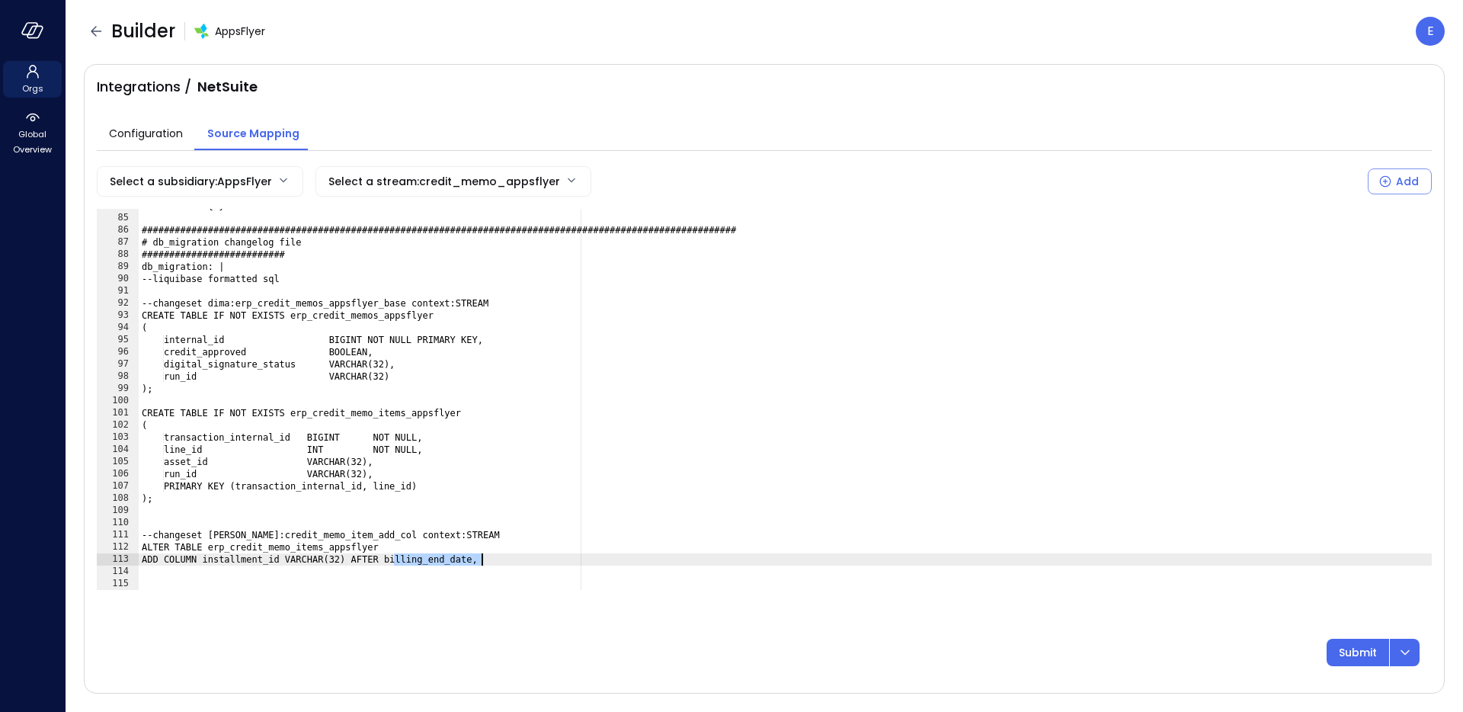
drag, startPoint x: 394, startPoint y: 558, endPoint x: 481, endPoint y: 556, distance: 87.6
click at [481, 556] on div "transforms: { } ###############################################################…" at bounding box center [785, 402] width 1293 height 405
paste textarea "Cursor at row 113"
type textarea "**********"
click at [1151, 561] on icon "dropdown-icon-button" at bounding box center [1404, 652] width 9 height 5
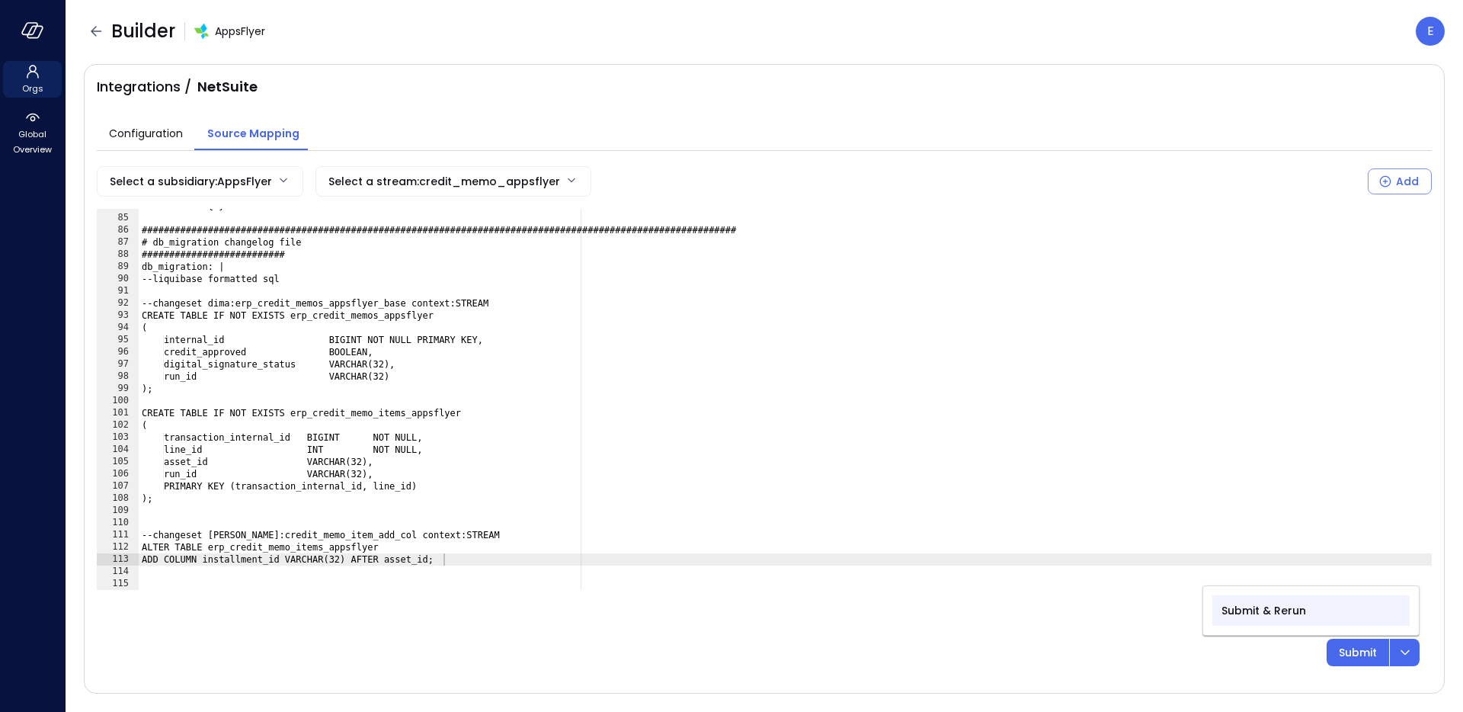
click at [1151, 561] on p "Submit & Rerun" at bounding box center [1263, 610] width 85 height 17
click at [100, 33] on icon "button" at bounding box center [96, 31] width 18 height 18
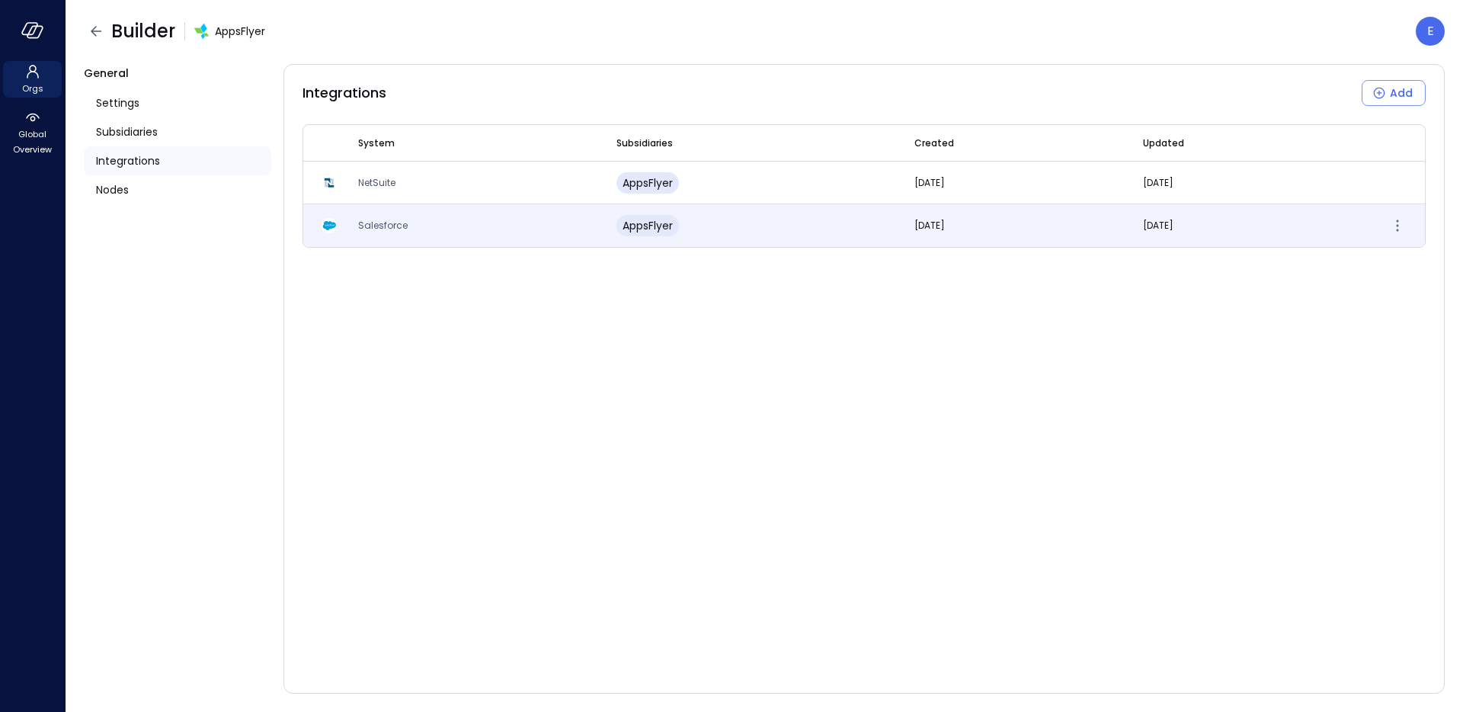
click at [401, 224] on span "Salesforce" at bounding box center [383, 225] width 50 height 13
click at [373, 229] on span "Salesforce" at bounding box center [383, 225] width 50 height 13
click at [377, 216] on td "Salesforce" at bounding box center [469, 225] width 258 height 43
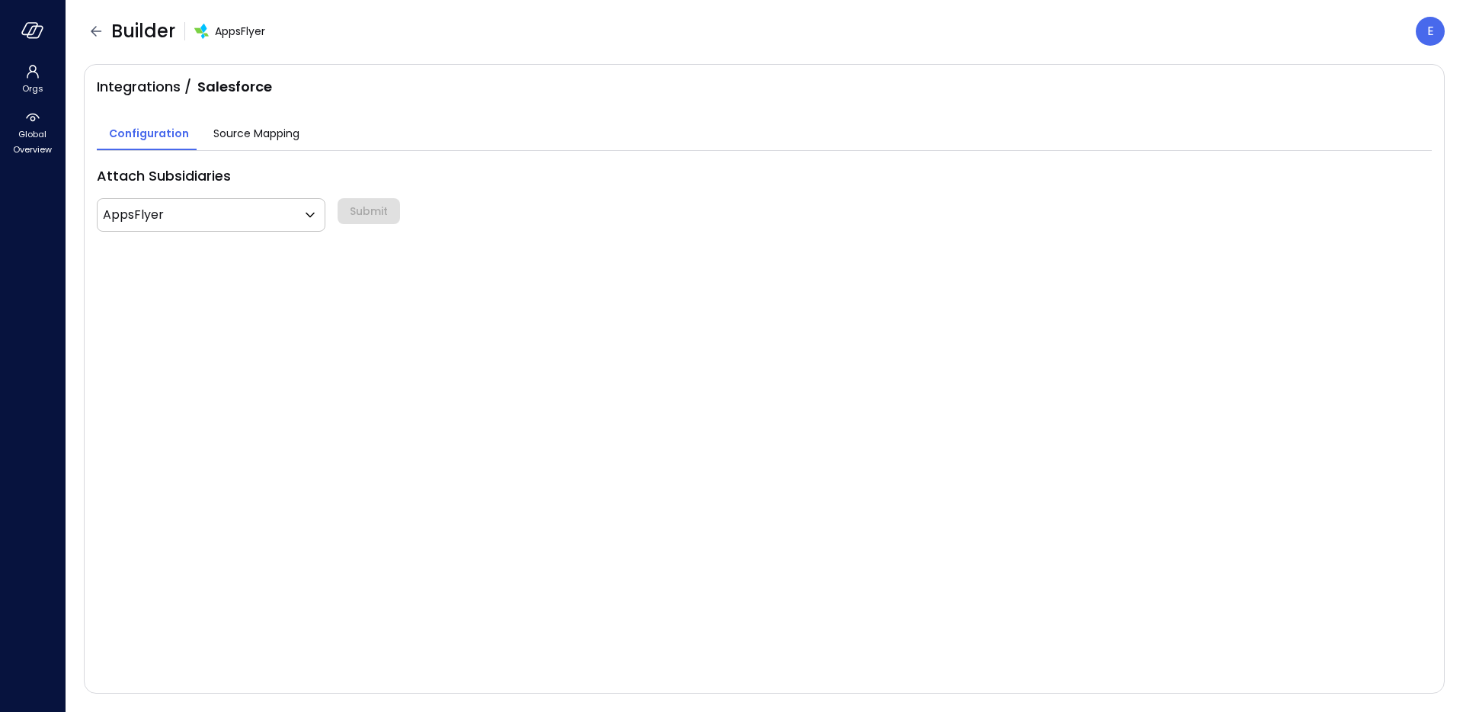
click at [273, 135] on span "Source Mapping" at bounding box center [256, 133] width 86 height 17
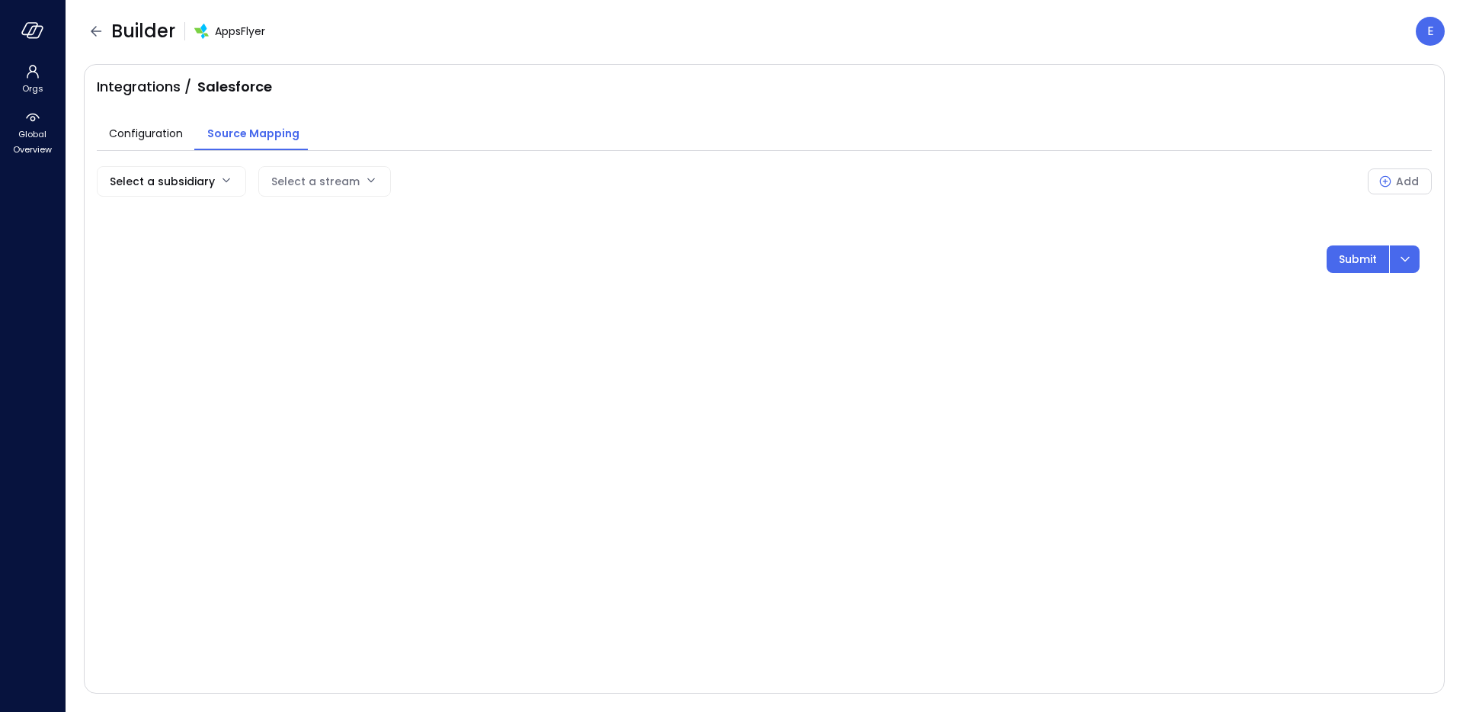
click at [213, 181] on body "Orgs Global Overview Builder AppsFlyer E Integrations / Salesforce Configuratio…" at bounding box center [731, 356] width 1463 height 712
click at [198, 215] on span "AppsFlyer" at bounding box center [169, 218] width 121 height 16
type input "***"
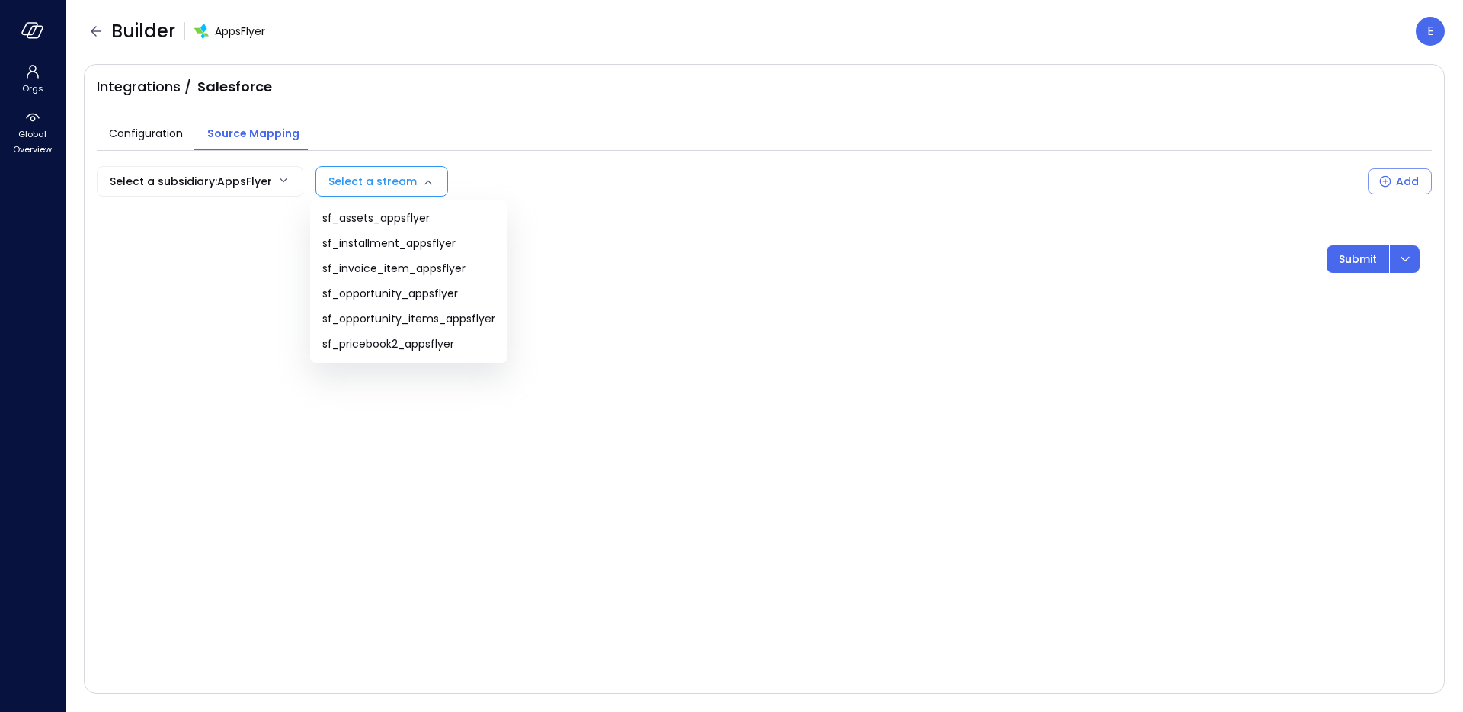
click at [370, 181] on body "Orgs Global Overview Builder AppsFlyer E Integrations / Salesforce Configuratio…" at bounding box center [731, 356] width 1463 height 712
click at [440, 247] on span "sf_installment_appsflyer" at bounding box center [408, 243] width 173 height 16
type input "**********"
